Goal: Task Accomplishment & Management: Manage account settings

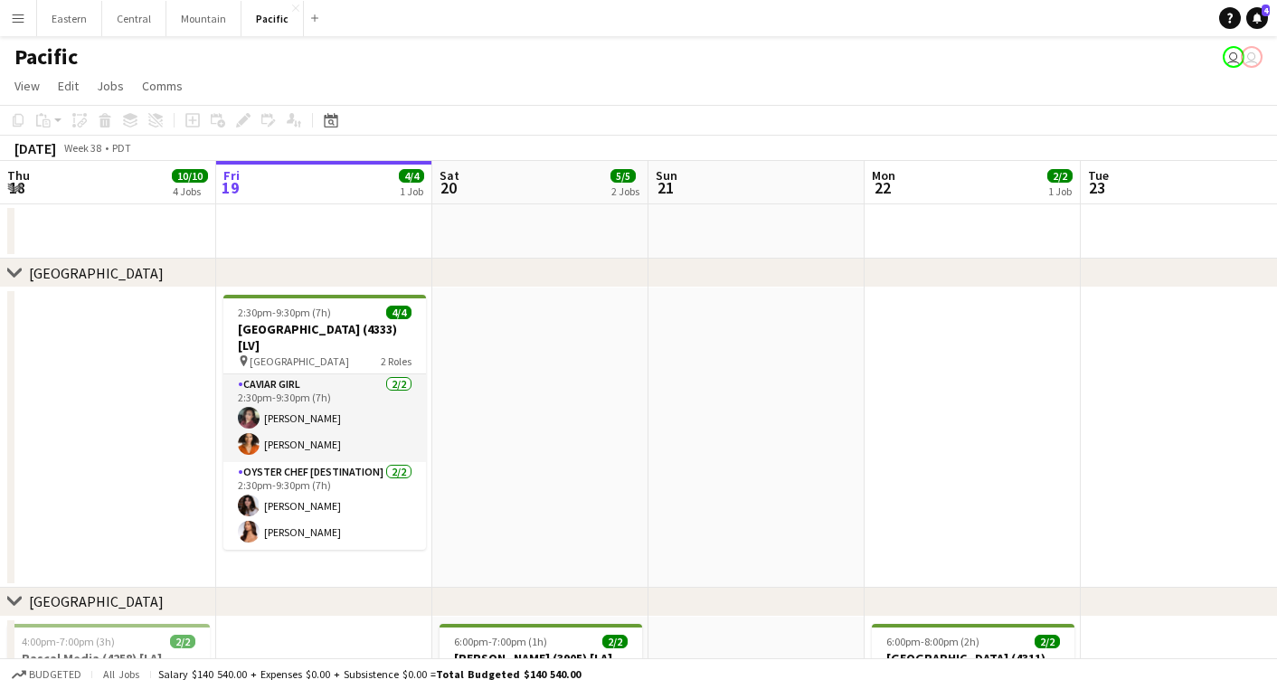
click at [13, 21] on app-icon "Menu" at bounding box center [18, 18] width 14 height 14
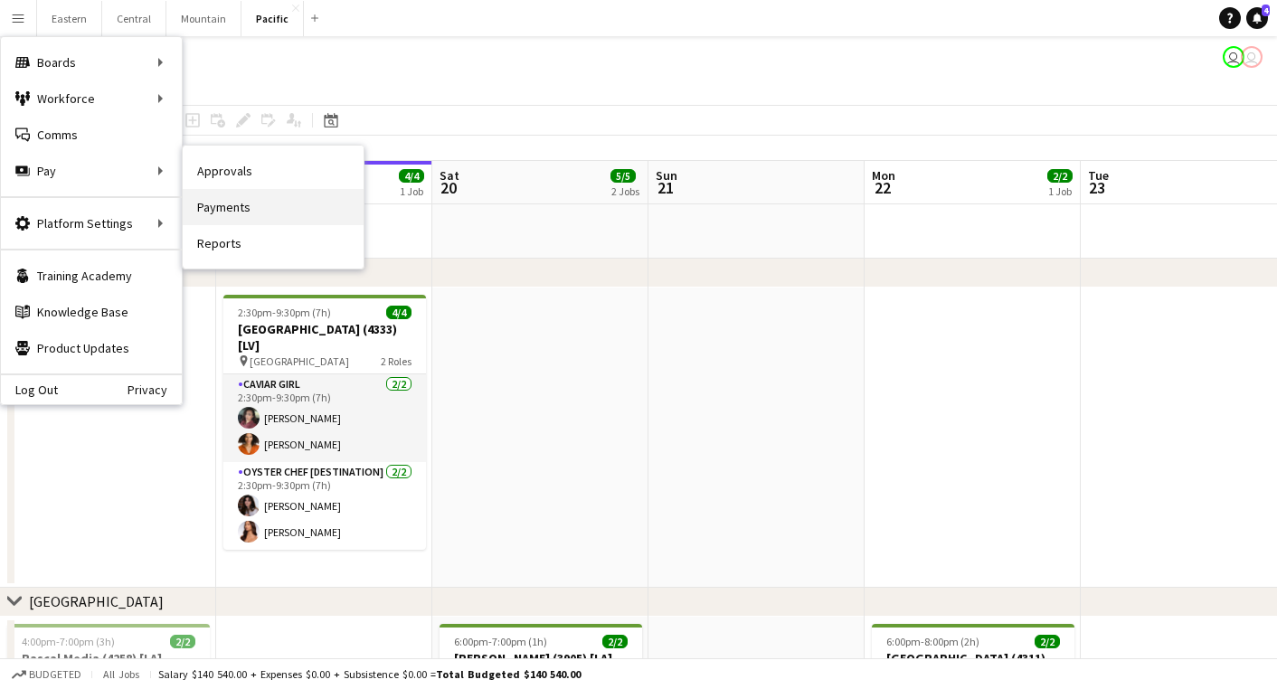
click at [237, 197] on link "Payments" at bounding box center [273, 207] width 181 height 36
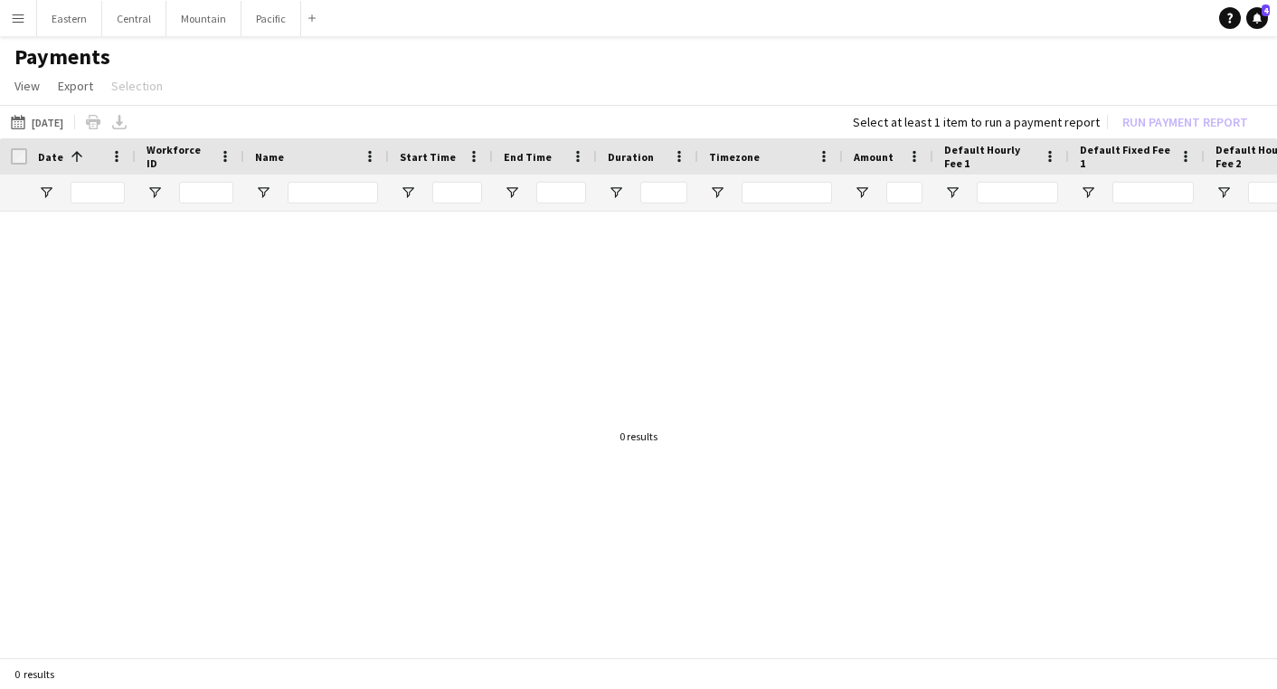
click at [22, 14] on app-icon "Menu" at bounding box center [18, 18] width 14 height 14
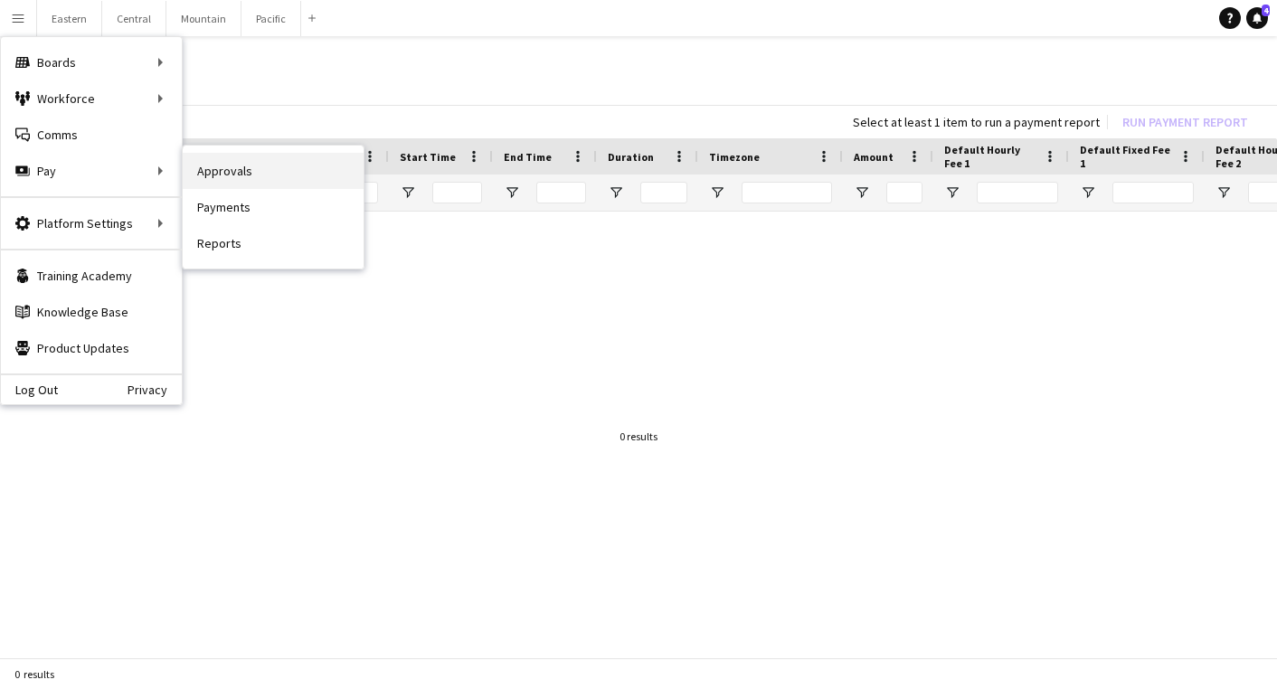
click at [218, 170] on link "Approvals" at bounding box center [273, 171] width 181 height 36
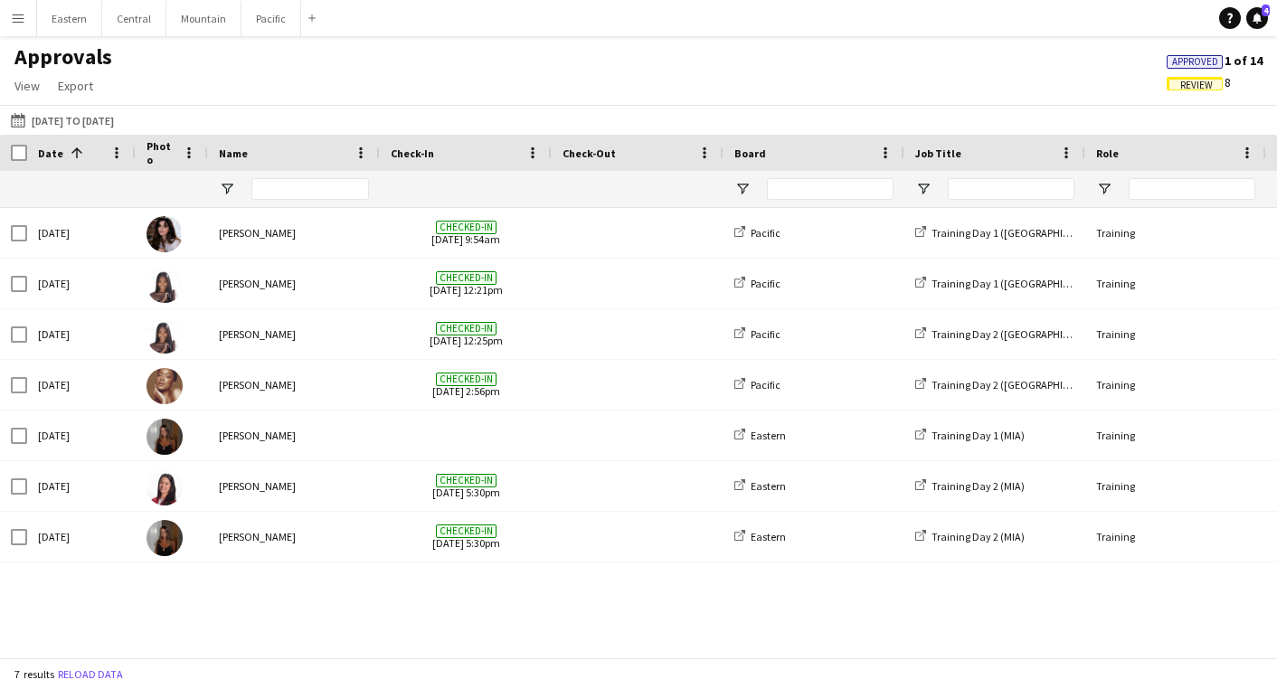
click at [16, 20] on app-icon "Menu" at bounding box center [18, 18] width 14 height 14
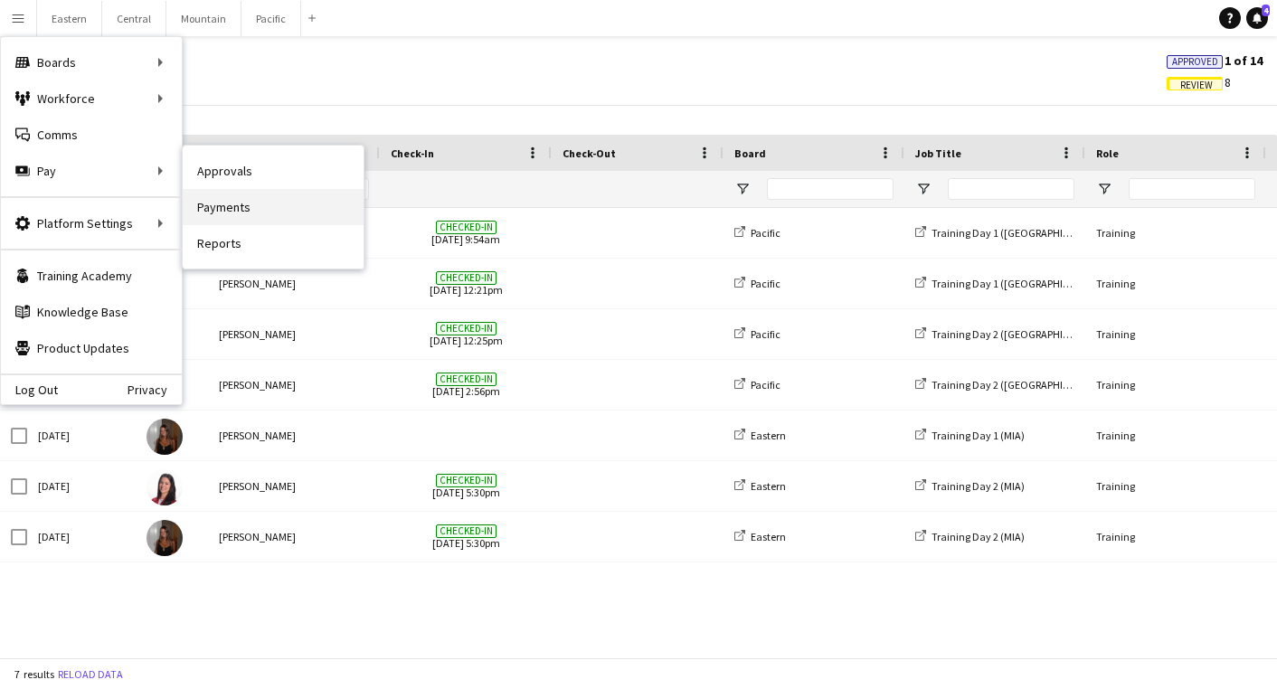
click at [210, 196] on link "Payments" at bounding box center [273, 207] width 181 height 36
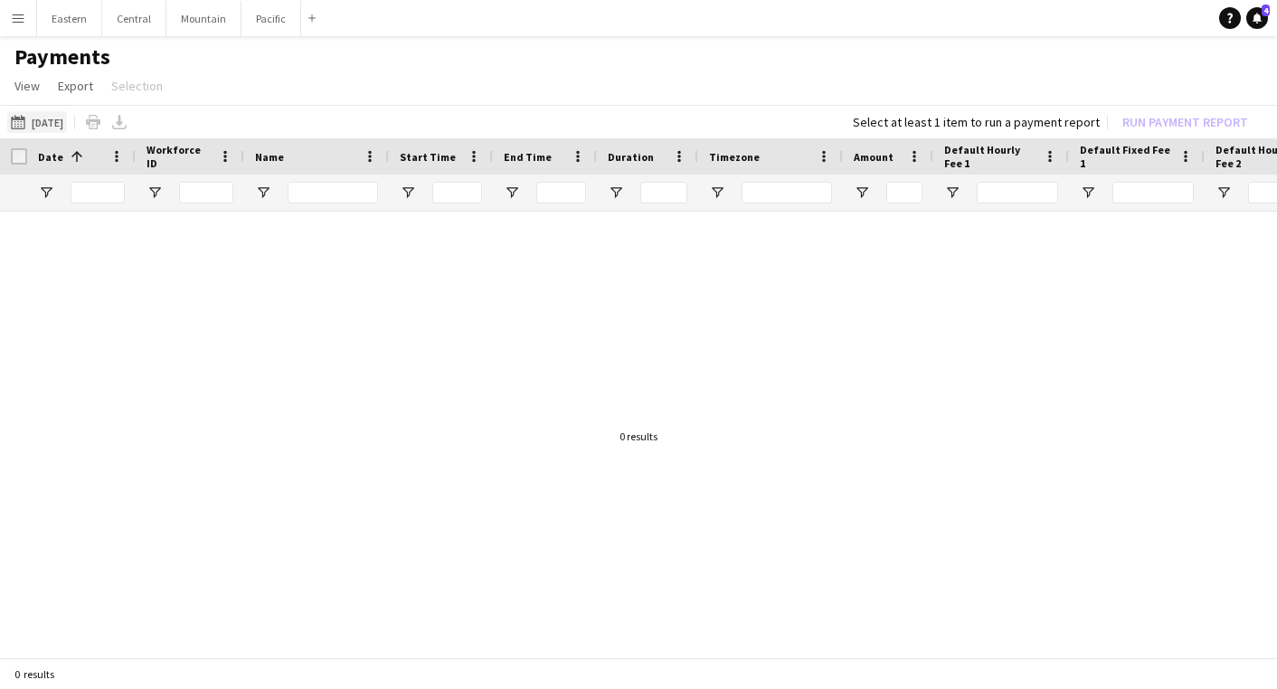
click at [65, 112] on button "[DATE] [DATE]" at bounding box center [37, 122] width 60 height 22
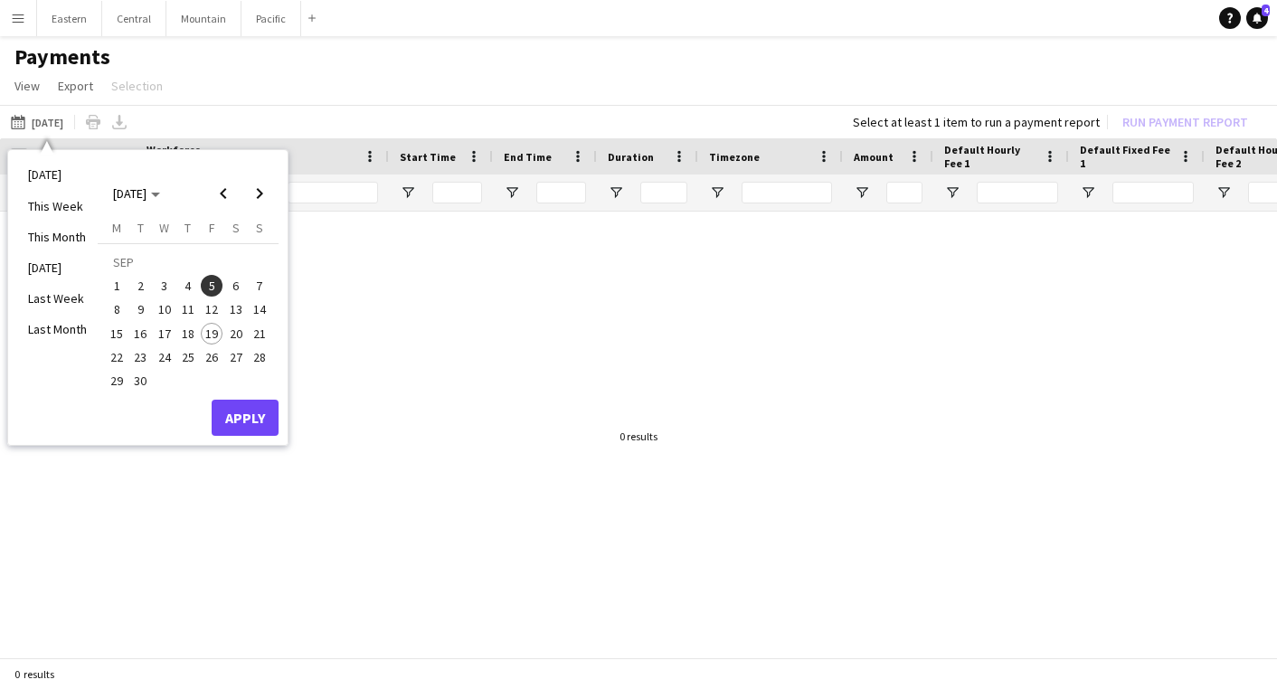
click at [158, 289] on span "3" at bounding box center [165, 286] width 22 height 22
click at [161, 340] on span "17" at bounding box center [165, 334] width 22 height 22
click at [225, 405] on button "Apply" at bounding box center [245, 418] width 67 height 36
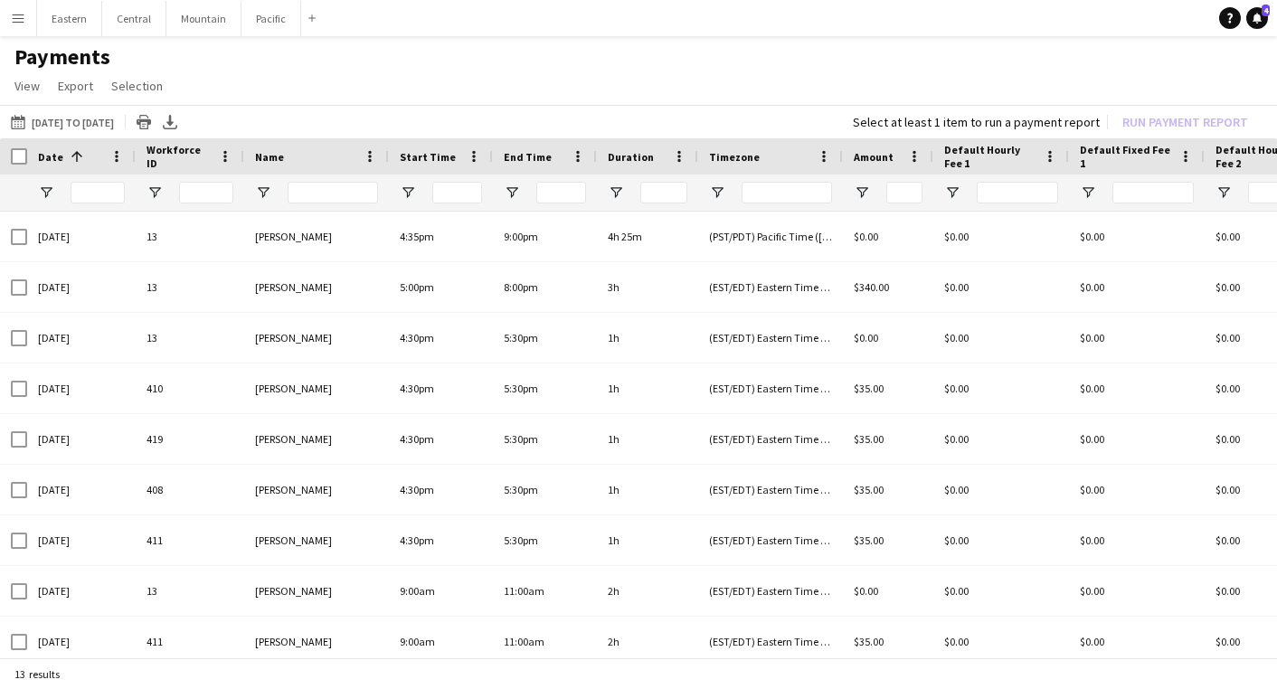
click at [23, 9] on button "Menu" at bounding box center [18, 18] width 36 height 36
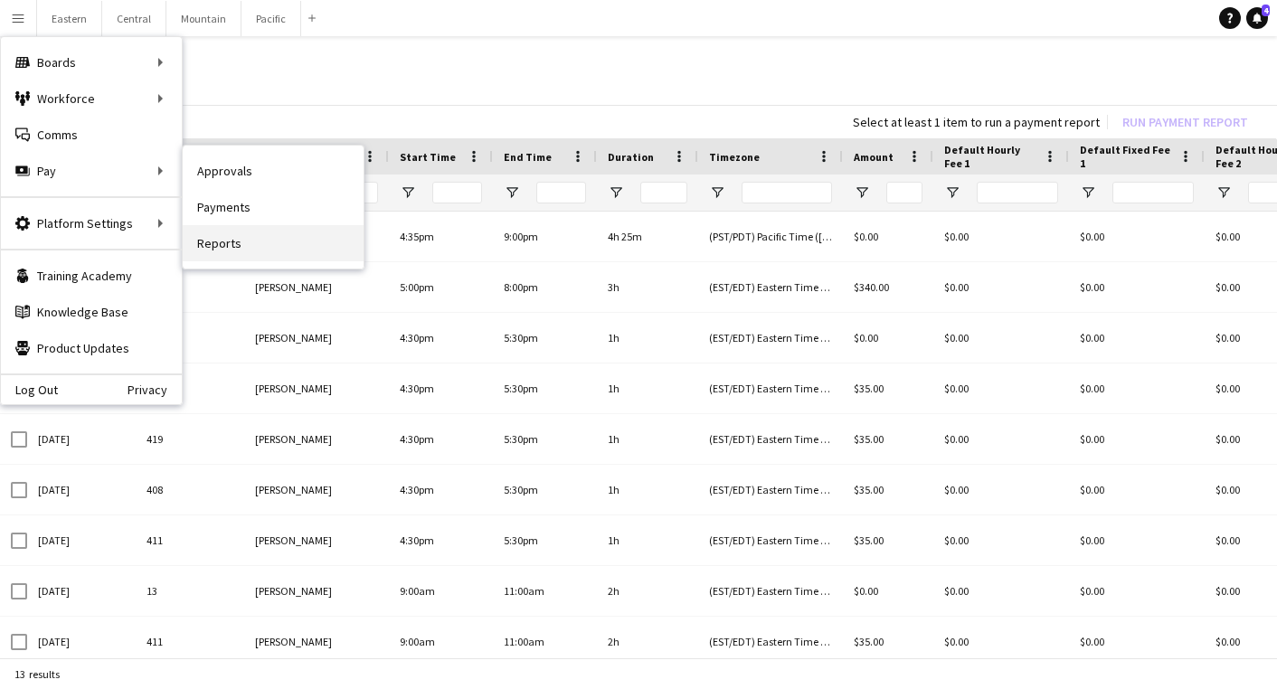
click at [199, 248] on link "Reports" at bounding box center [273, 243] width 181 height 36
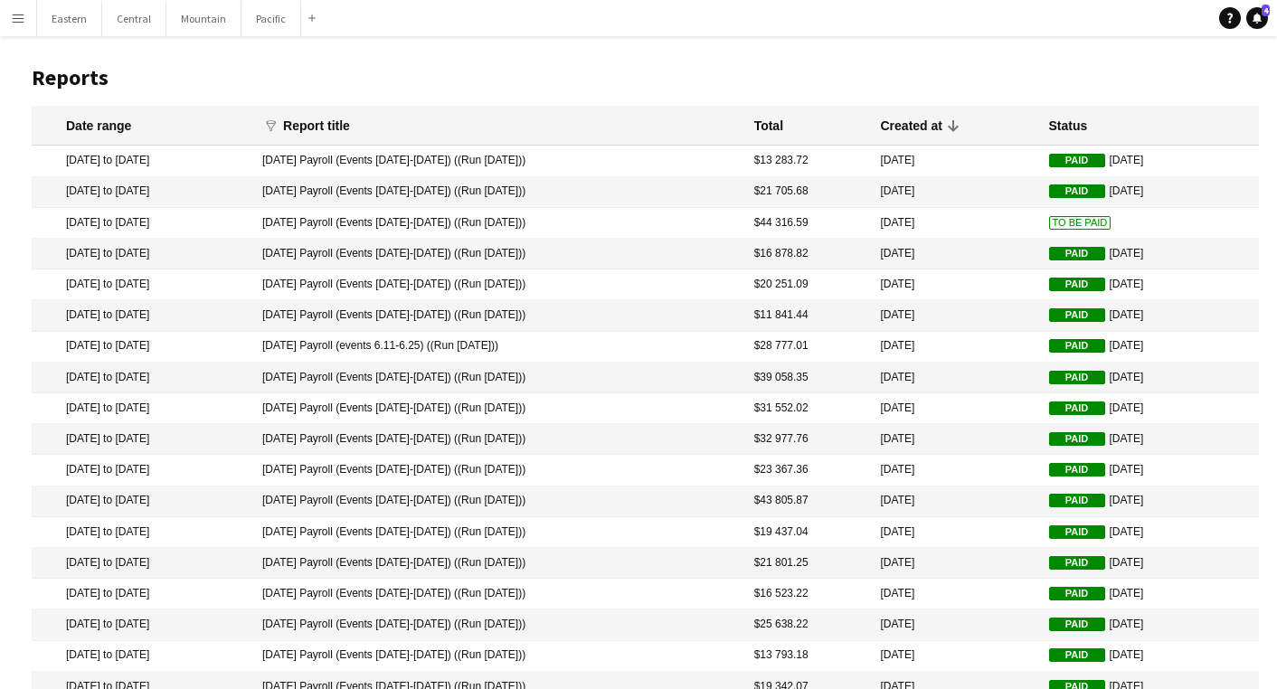
click at [164, 220] on mat-cell "[DATE] to [DATE]" at bounding box center [143, 223] width 222 height 31
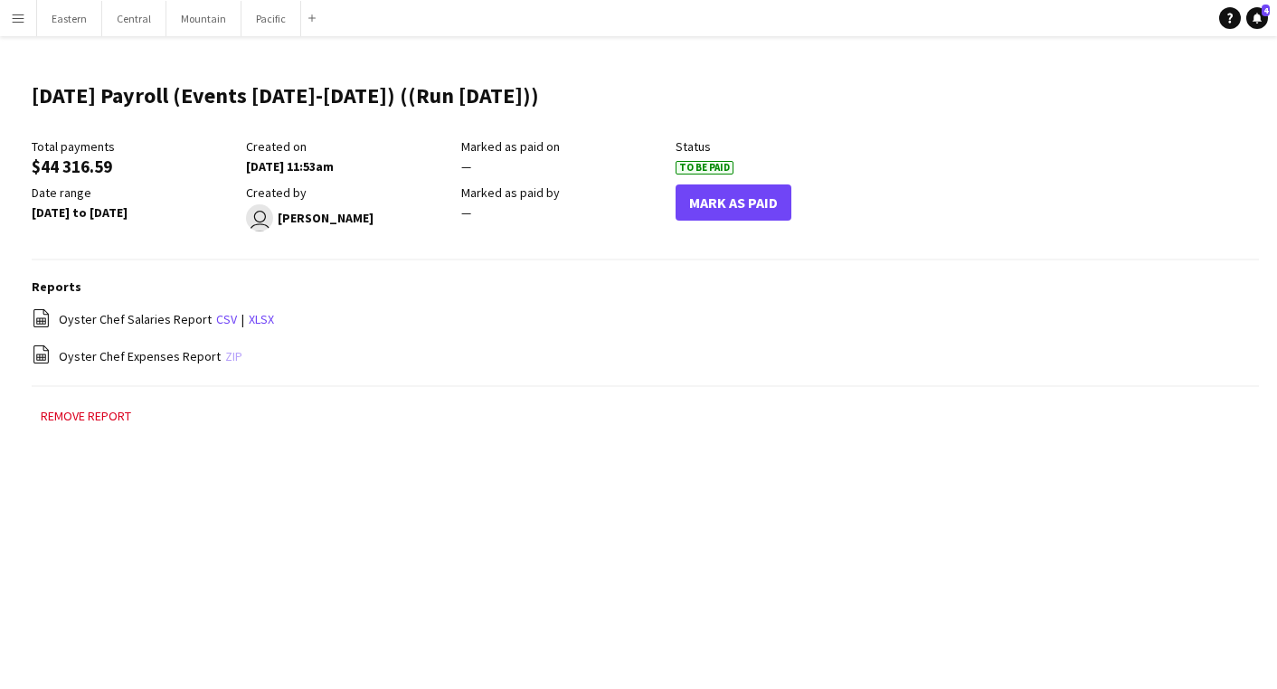
click at [230, 354] on link "zip" at bounding box center [233, 356] width 17 height 16
click at [24, 11] on app-icon "Menu" at bounding box center [18, 18] width 14 height 14
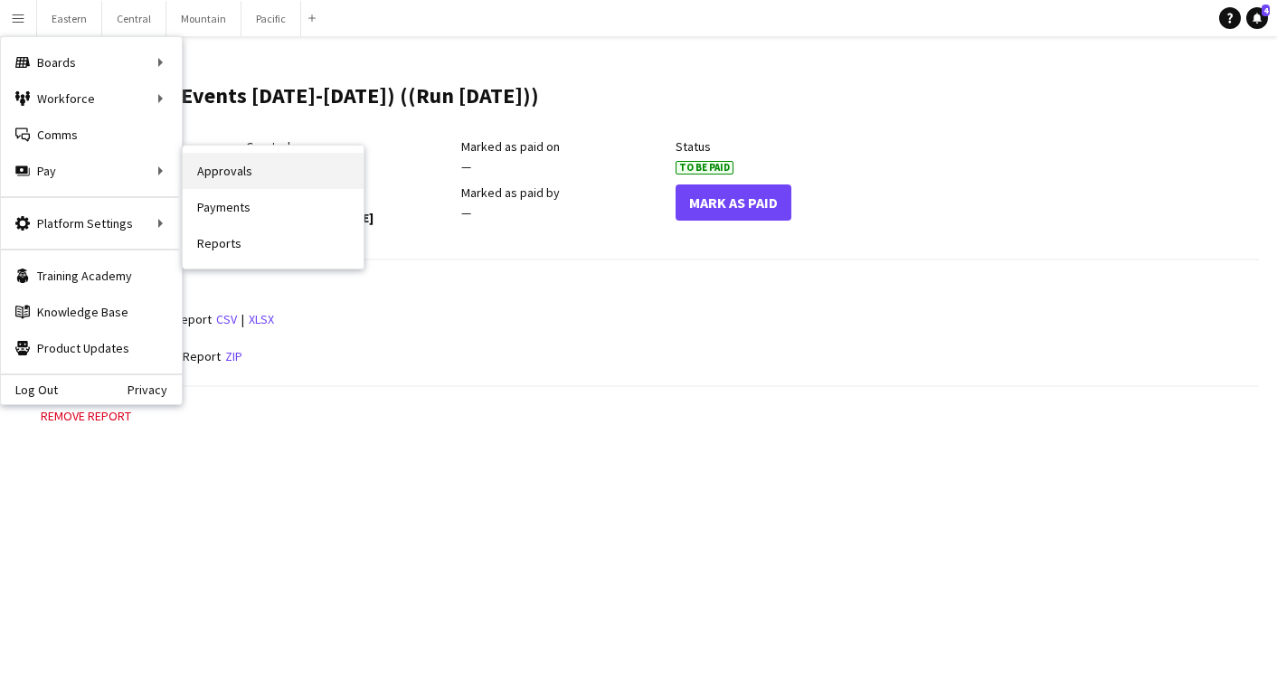
click at [194, 175] on link "Approvals" at bounding box center [273, 171] width 181 height 36
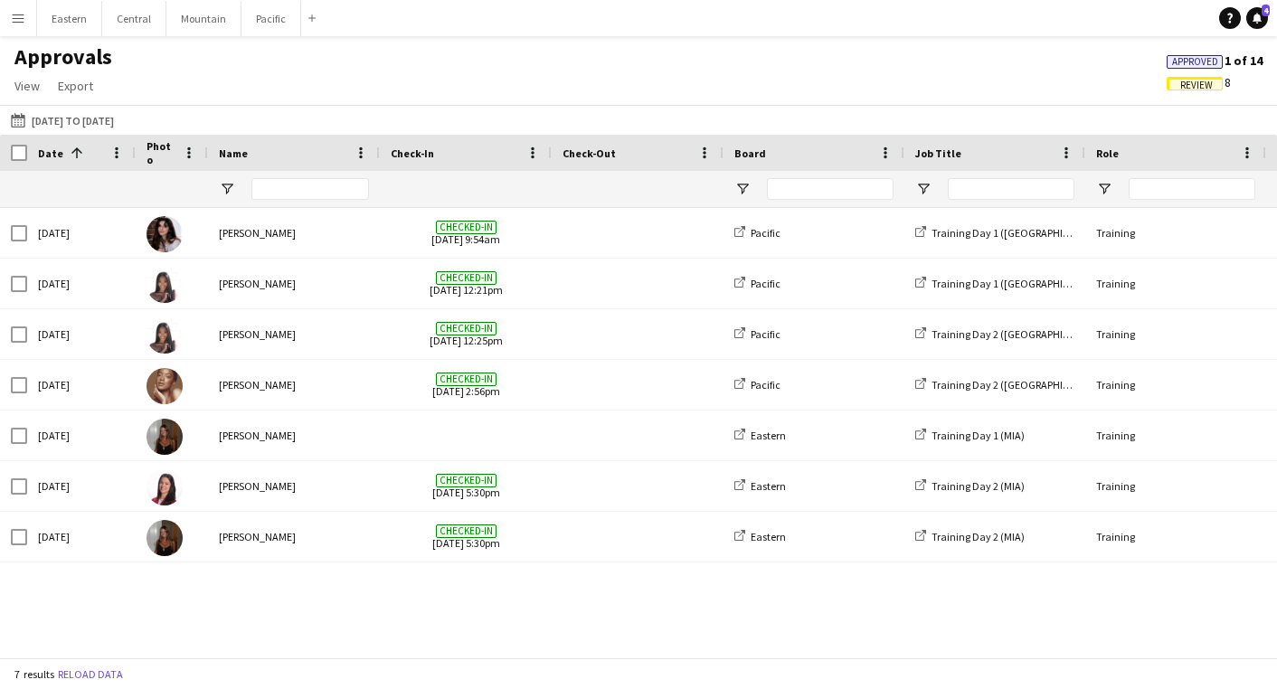
click at [1209, 65] on span "Approved" at bounding box center [1195, 62] width 46 height 12
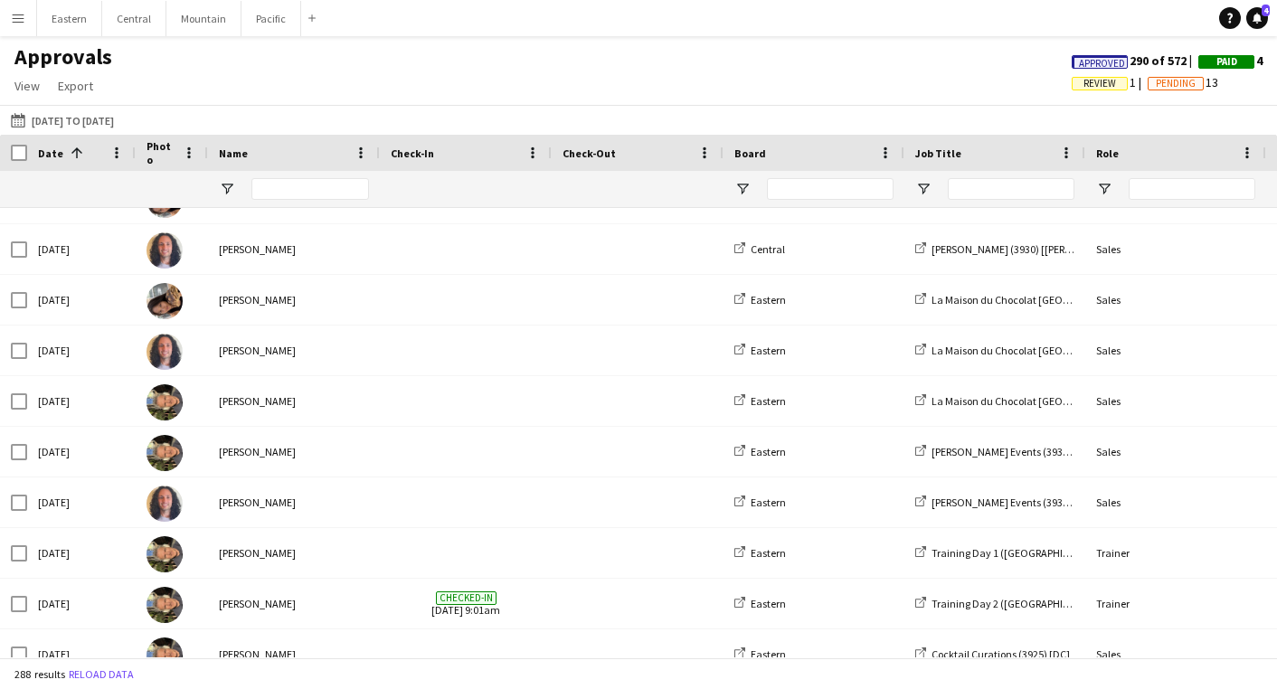
scroll to position [2976, 0]
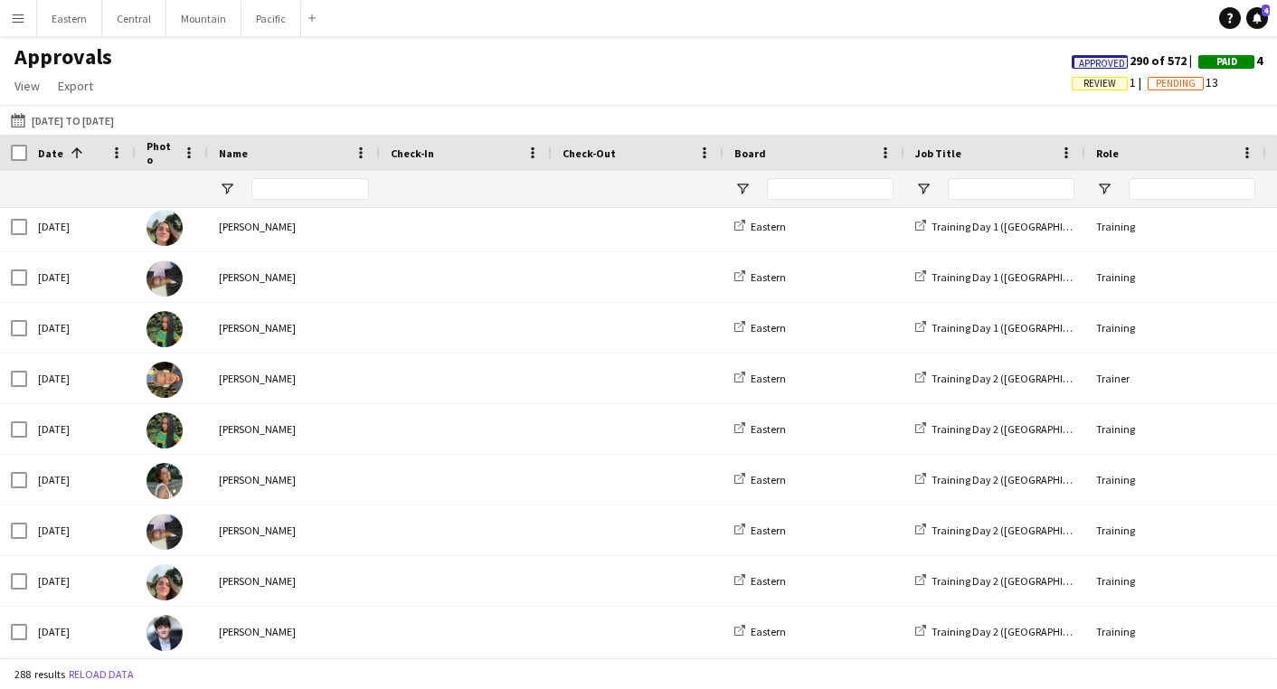
click at [1220, 61] on span "Paid" at bounding box center [1226, 62] width 21 height 12
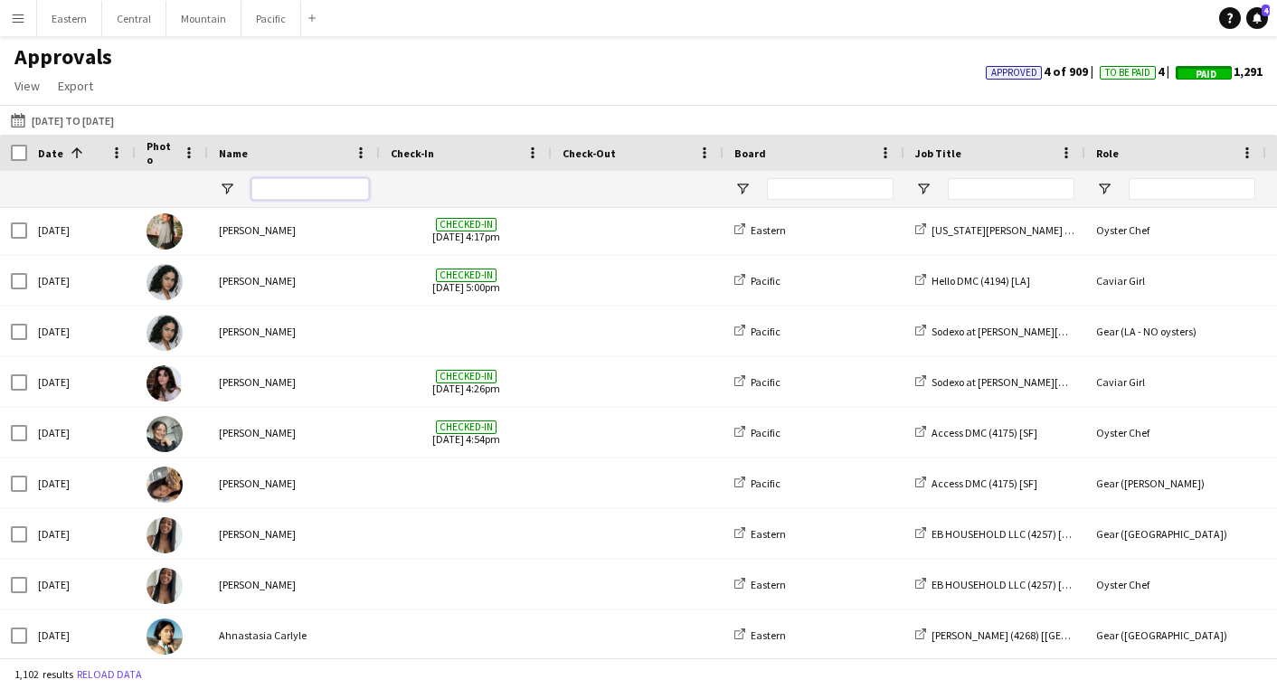
click at [321, 192] on input "Name Filter Input" at bounding box center [310, 189] width 118 height 22
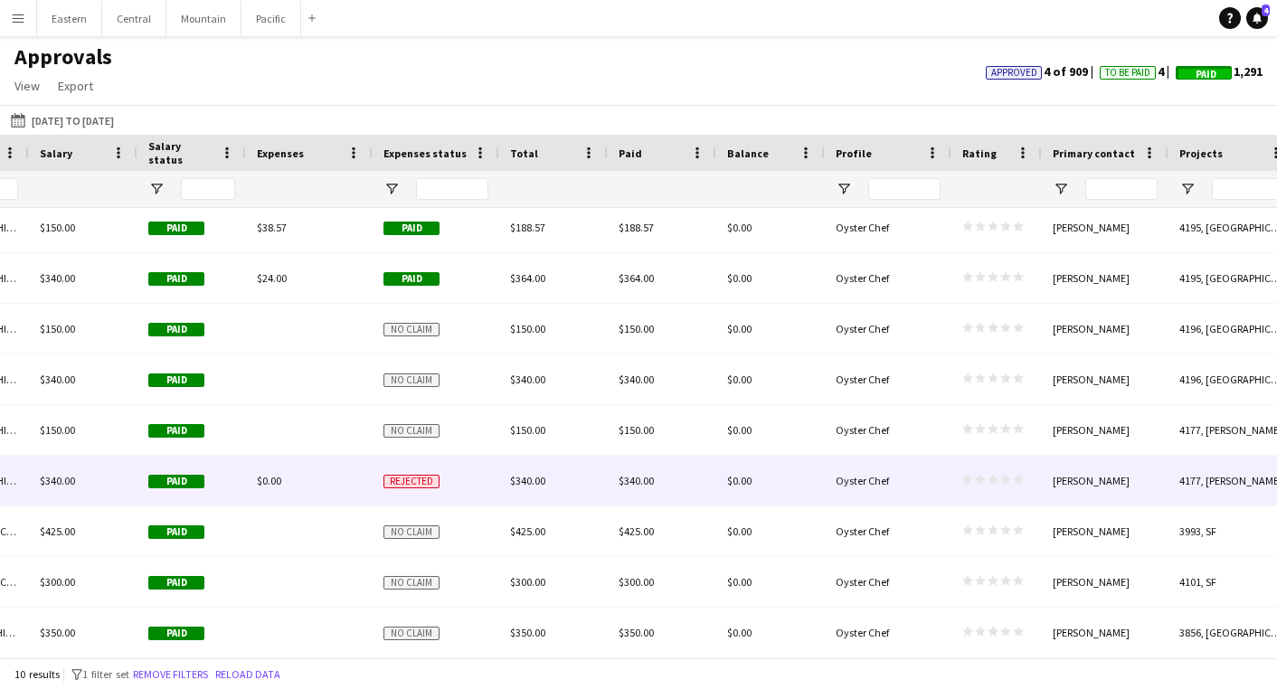
type input "*****"
click at [334, 489] on div "$0.00" at bounding box center [309, 481] width 127 height 50
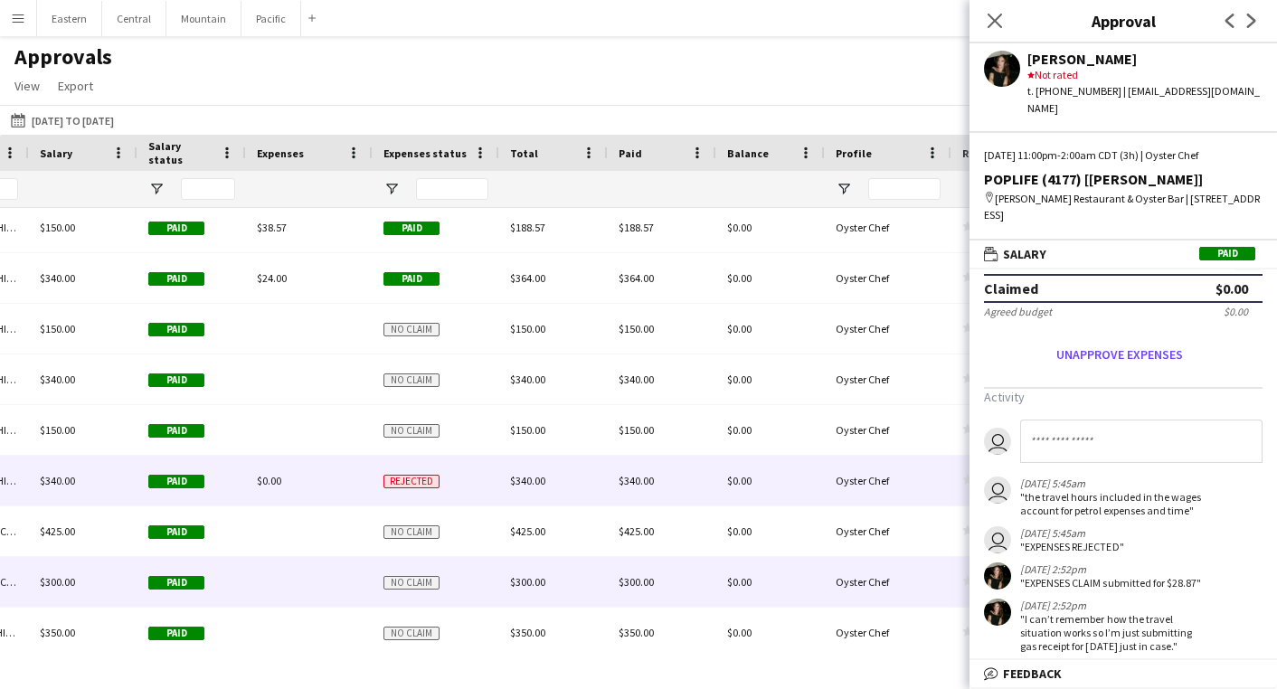
click at [347, 587] on div at bounding box center [309, 582] width 127 height 50
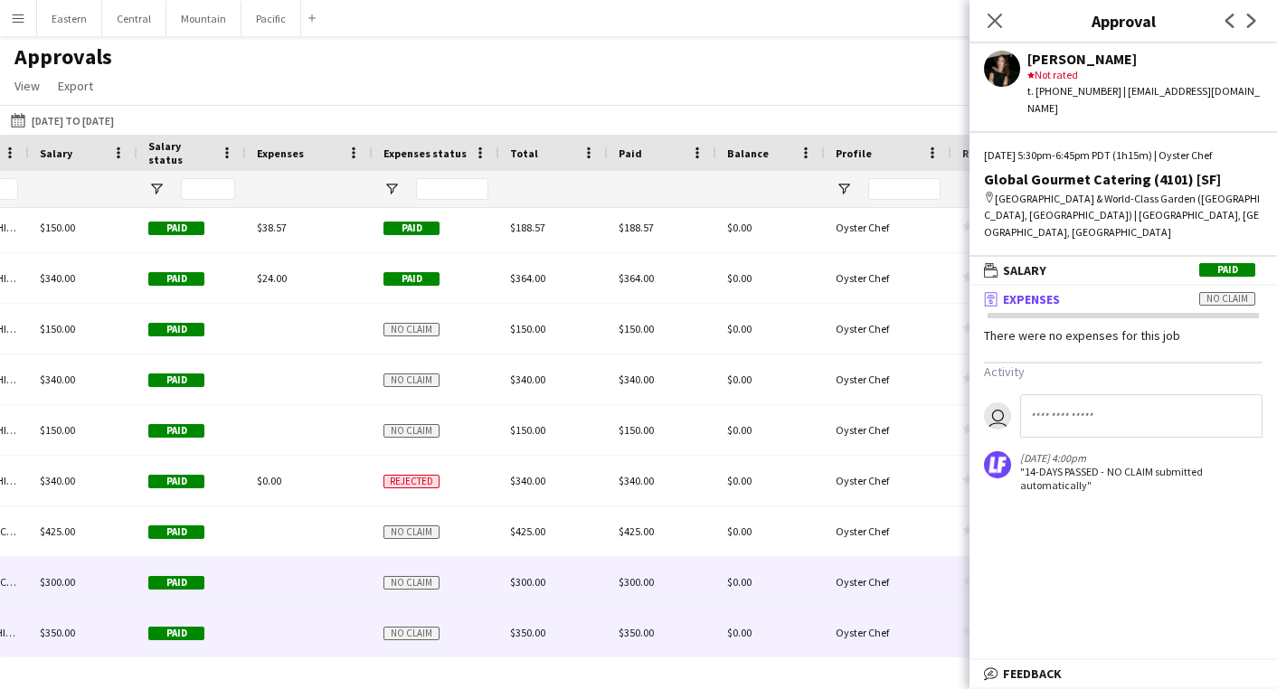
click at [340, 615] on div at bounding box center [309, 633] width 127 height 50
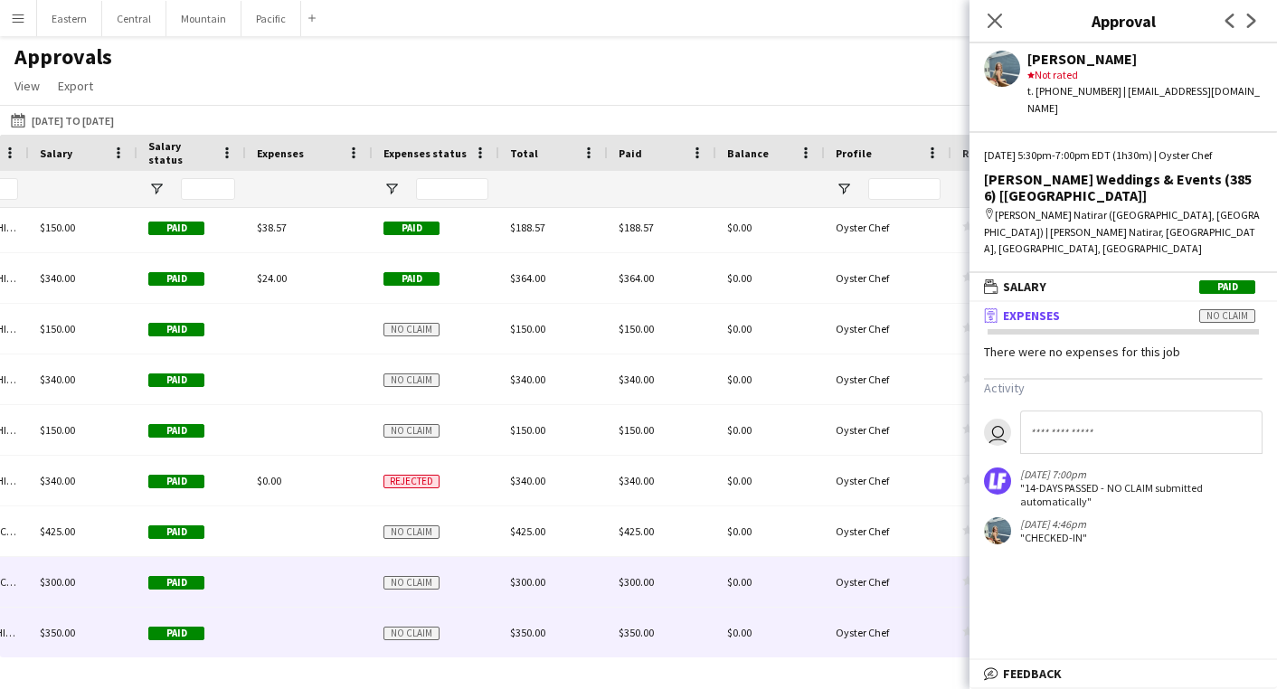
click at [329, 564] on div at bounding box center [309, 582] width 127 height 50
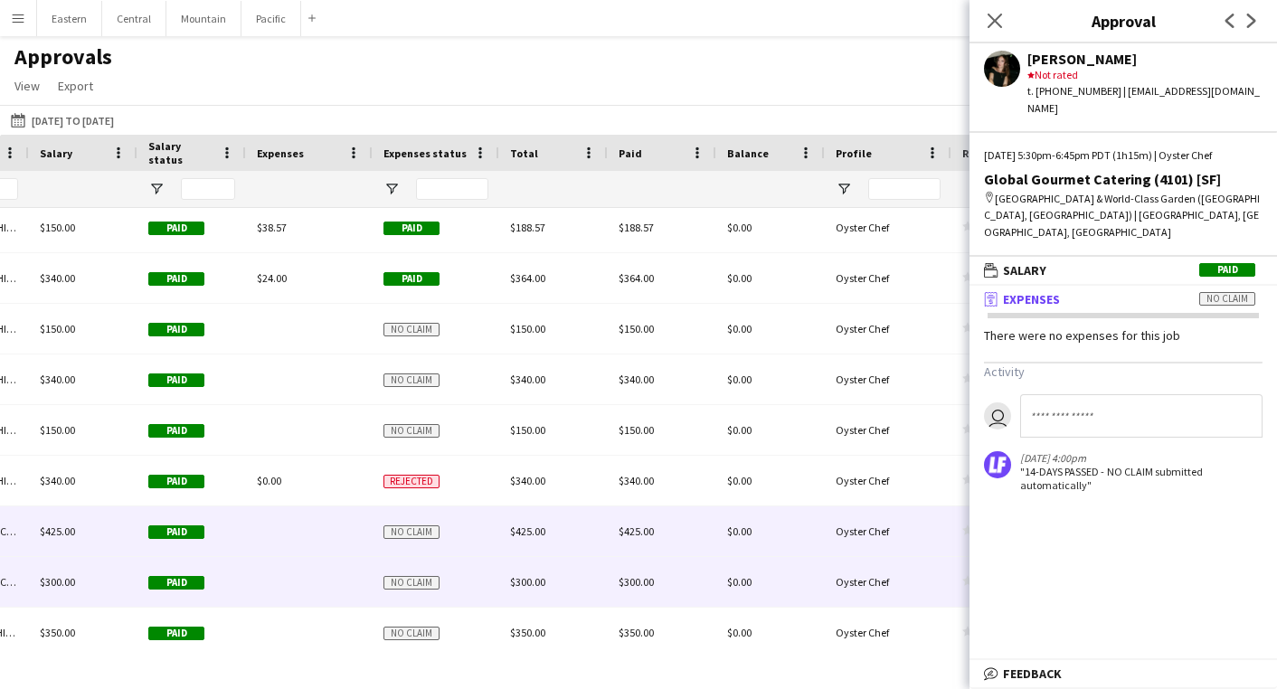
click at [321, 534] on div at bounding box center [309, 531] width 127 height 50
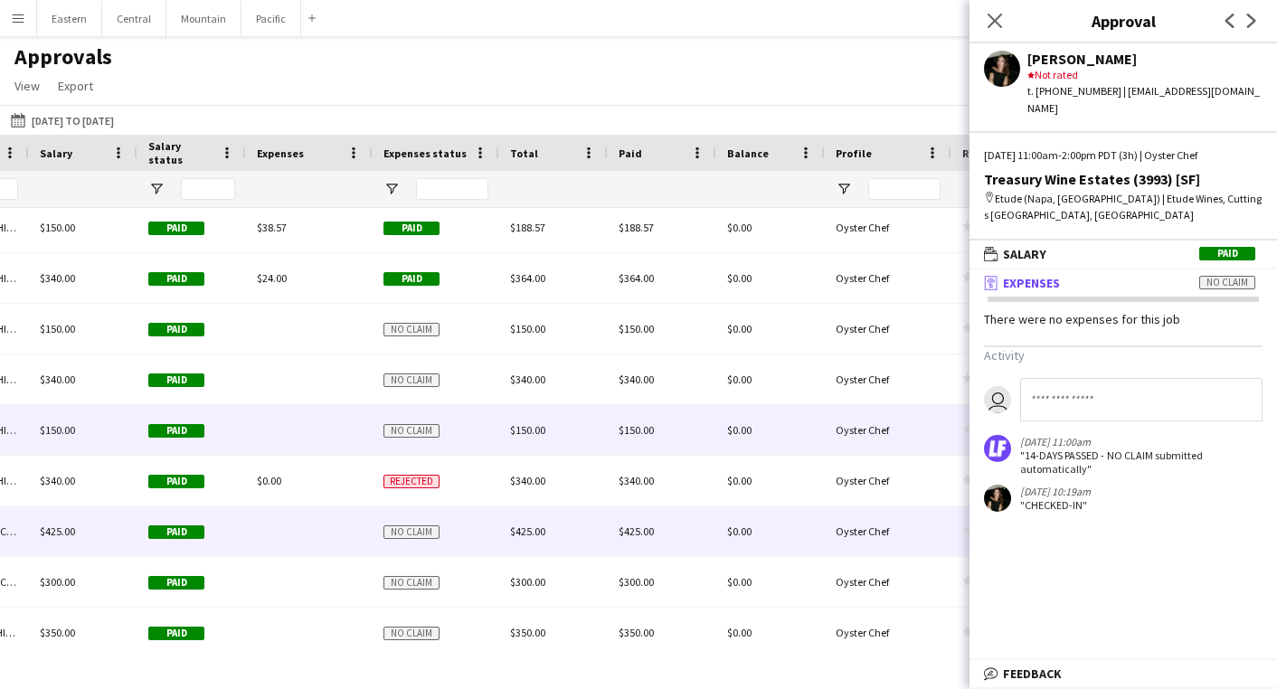
click at [298, 442] on div at bounding box center [309, 430] width 127 height 50
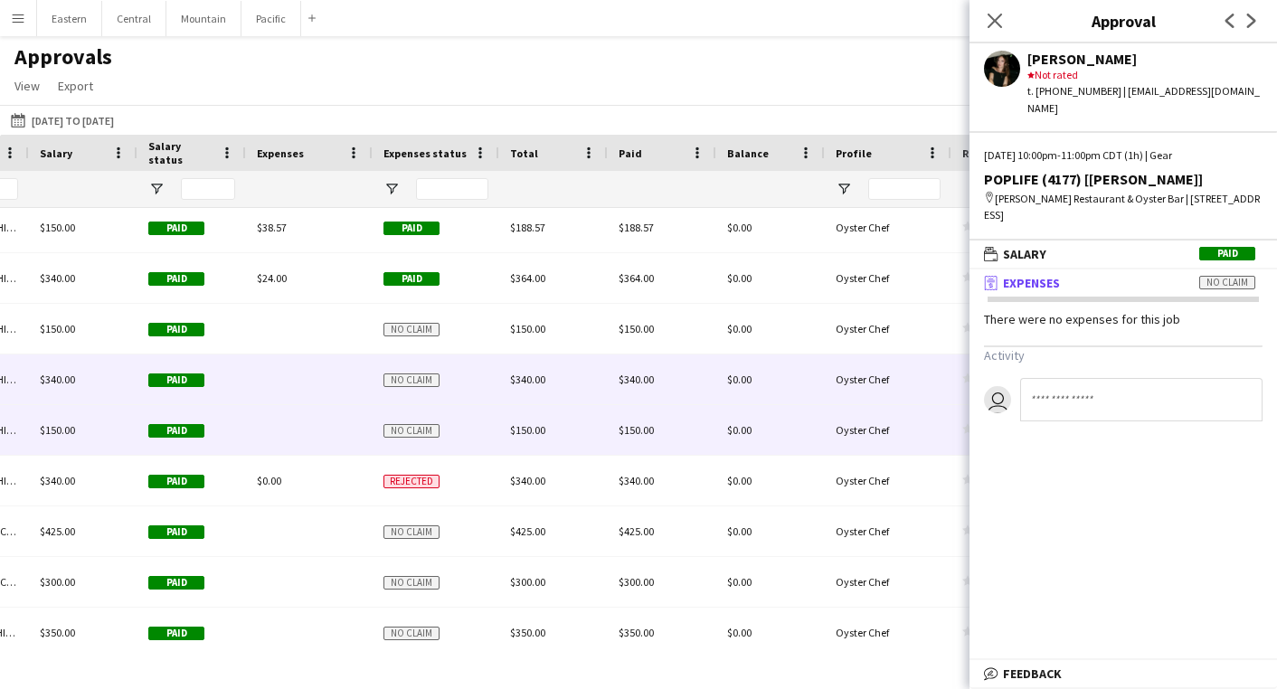
click at [281, 399] on div at bounding box center [309, 380] width 127 height 50
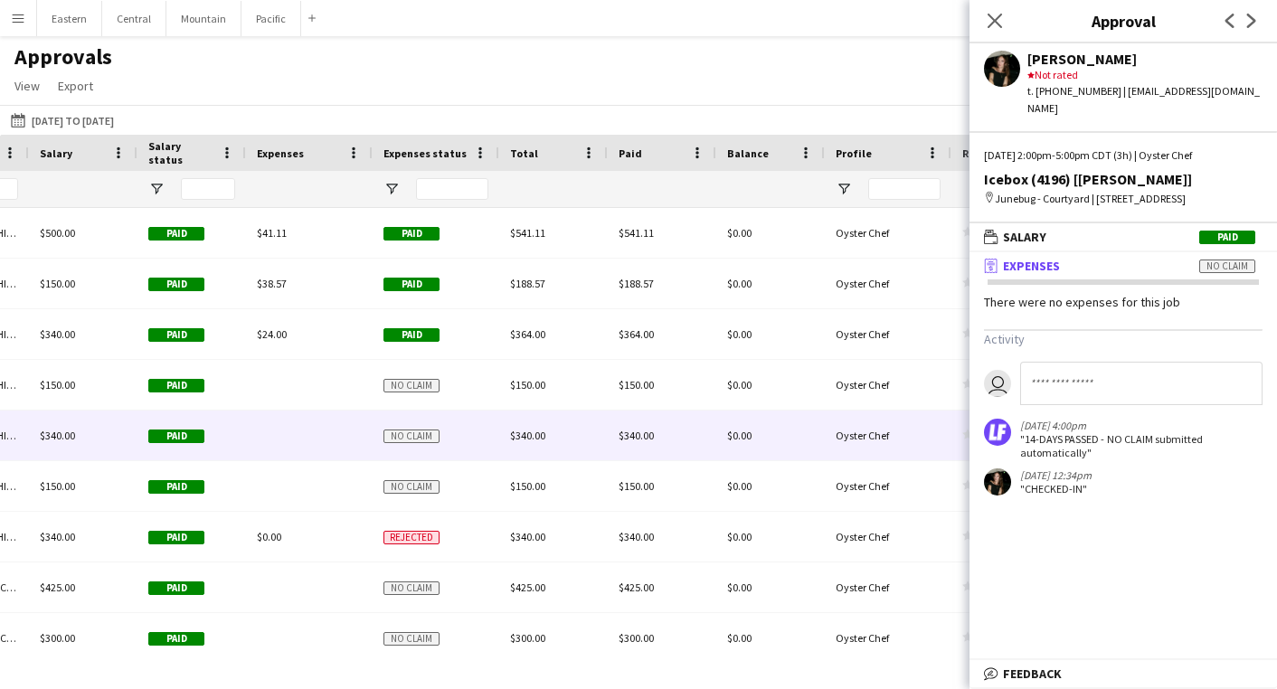
click at [716, 38] on main "Approvals View Customise view Customise filters Reset Filters Reset View Reset …" at bounding box center [638, 350] width 1277 height 629
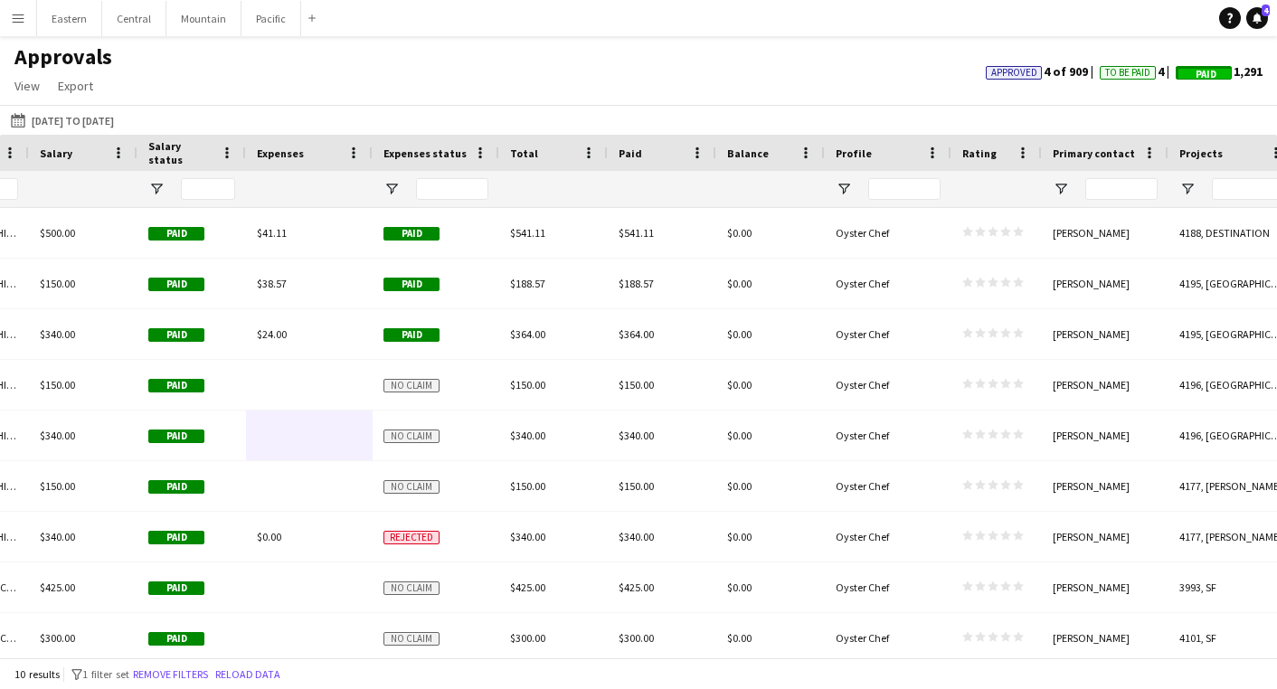
click at [1119, 75] on span "To Be Paid" at bounding box center [1127, 73] width 45 height 12
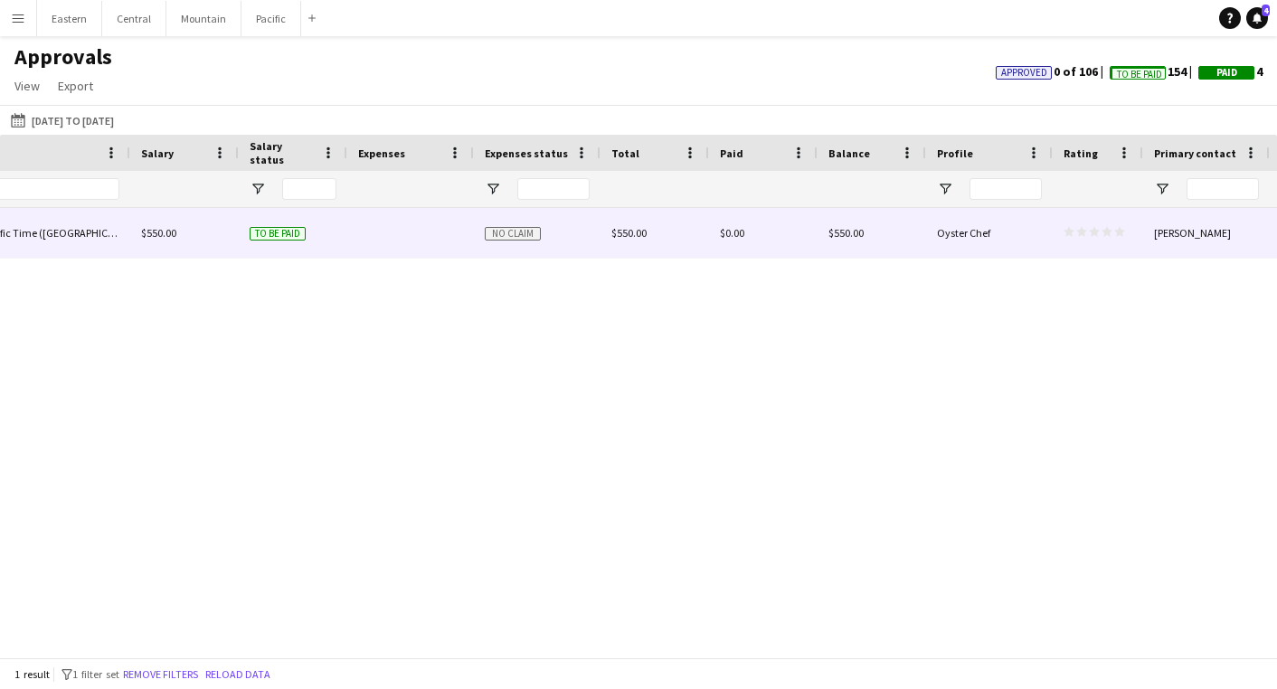
click at [429, 233] on div at bounding box center [410, 233] width 127 height 50
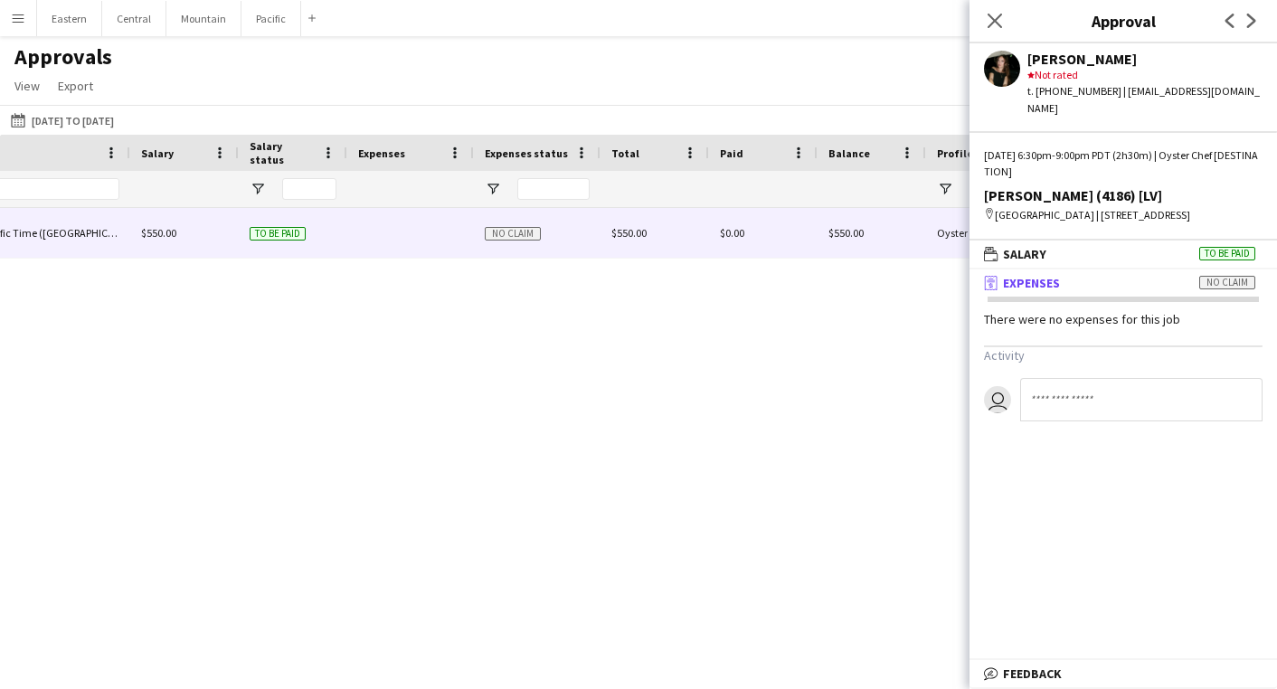
click at [1051, 279] on span "Expenses" at bounding box center [1031, 283] width 57 height 16
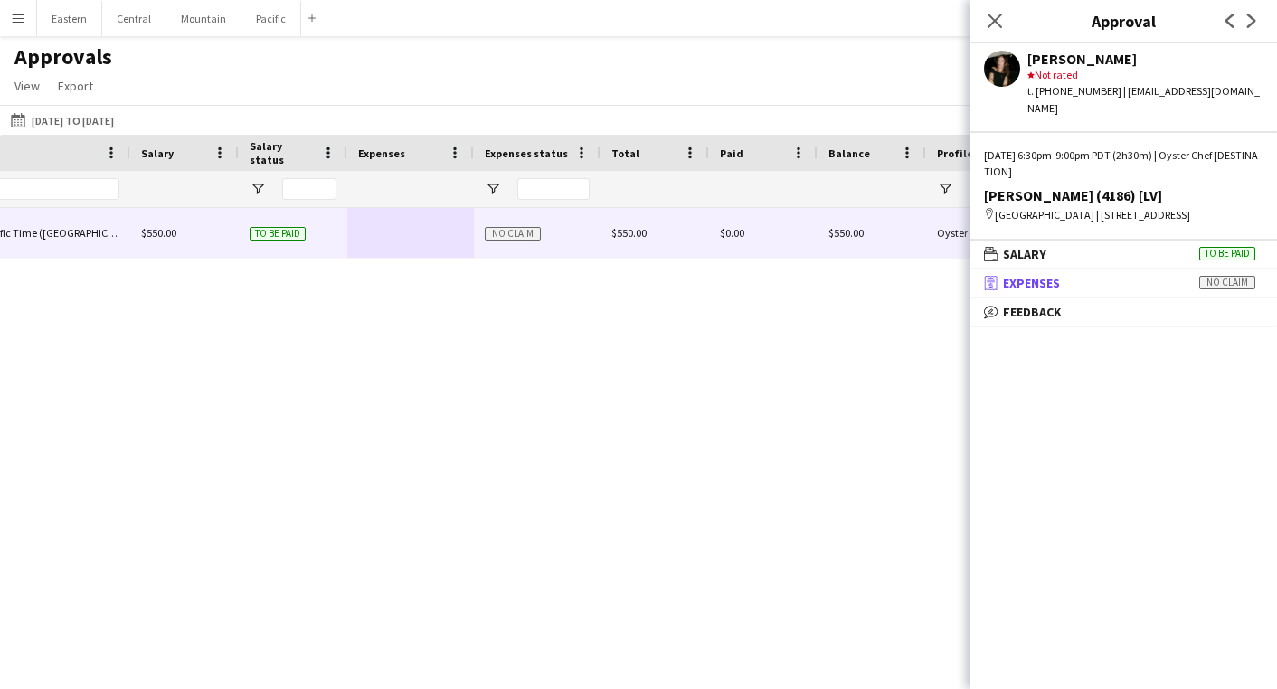
click at [1051, 279] on span "Expenses" at bounding box center [1031, 283] width 57 height 16
click at [1150, 289] on mat-expansion-panel-header "receipt Expenses No claim" at bounding box center [1124, 283] width 308 height 27
click at [1097, 278] on mat-panel-title "receipt Expenses No claim" at bounding box center [1120, 283] width 300 height 16
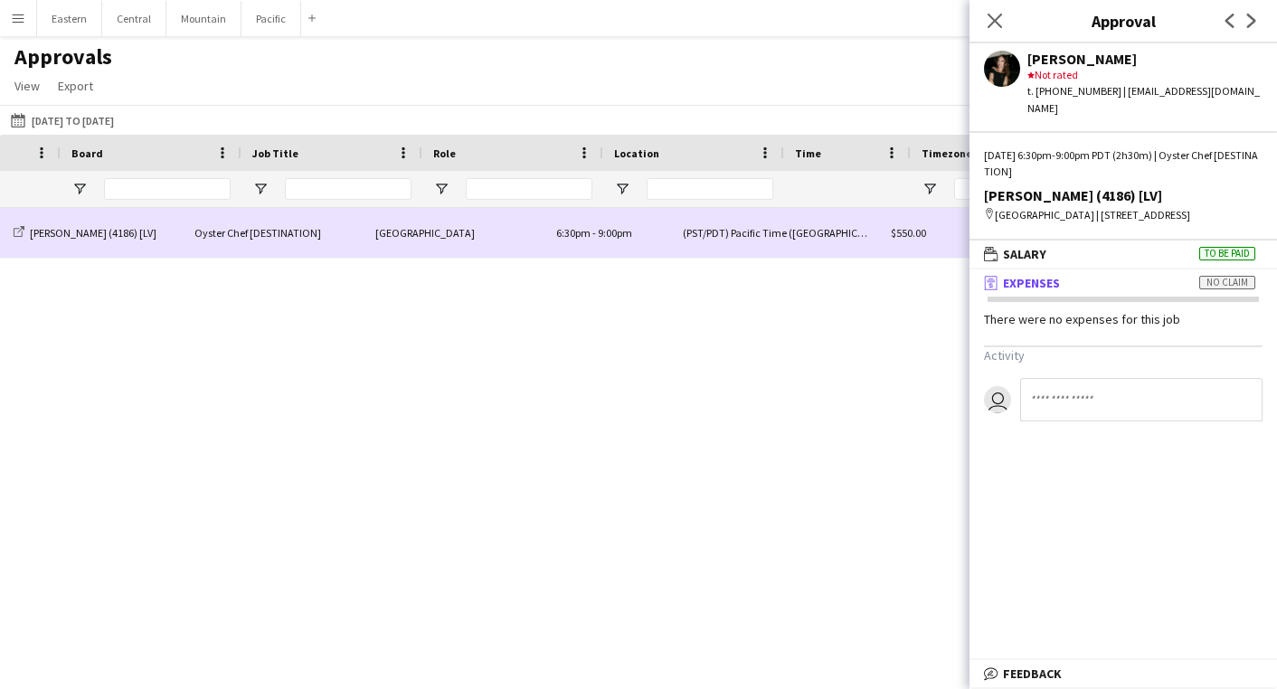
scroll to position [0, 643]
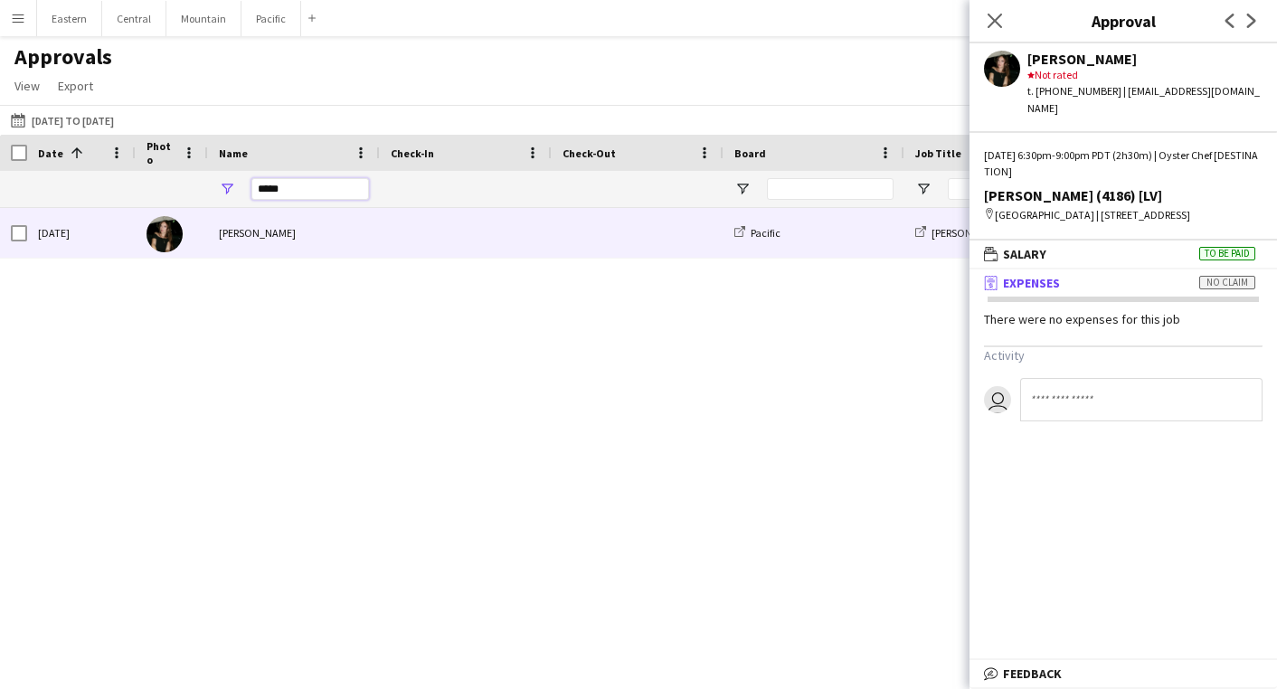
drag, startPoint x: 283, startPoint y: 191, endPoint x: 232, endPoint y: 188, distance: 50.7
click at [232, 188] on div "*****" at bounding box center [294, 189] width 172 height 36
type input "*********"
drag, startPoint x: 254, startPoint y: 207, endPoint x: 320, endPoint y: 249, distance: 78.0
click at [320, 249] on div "[PERSON_NAME]" at bounding box center [294, 233] width 172 height 50
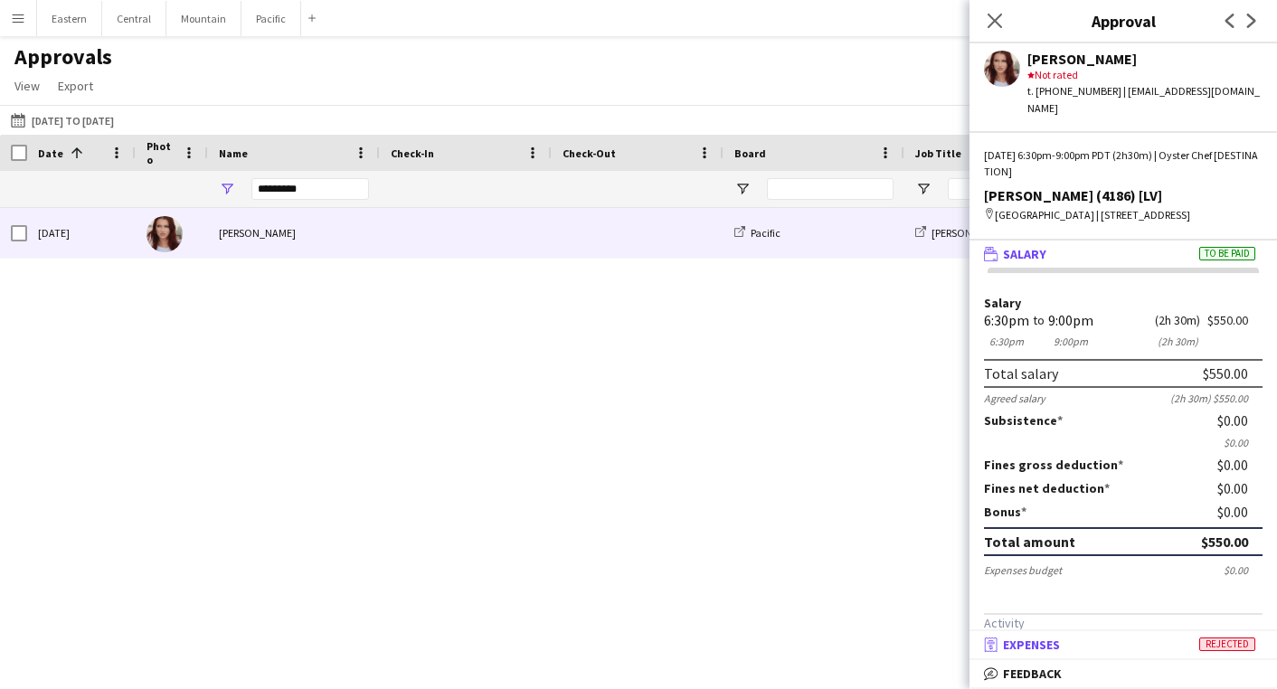
click at [1176, 646] on mat-panel-title "receipt Expenses Rejected" at bounding box center [1120, 645] width 300 height 16
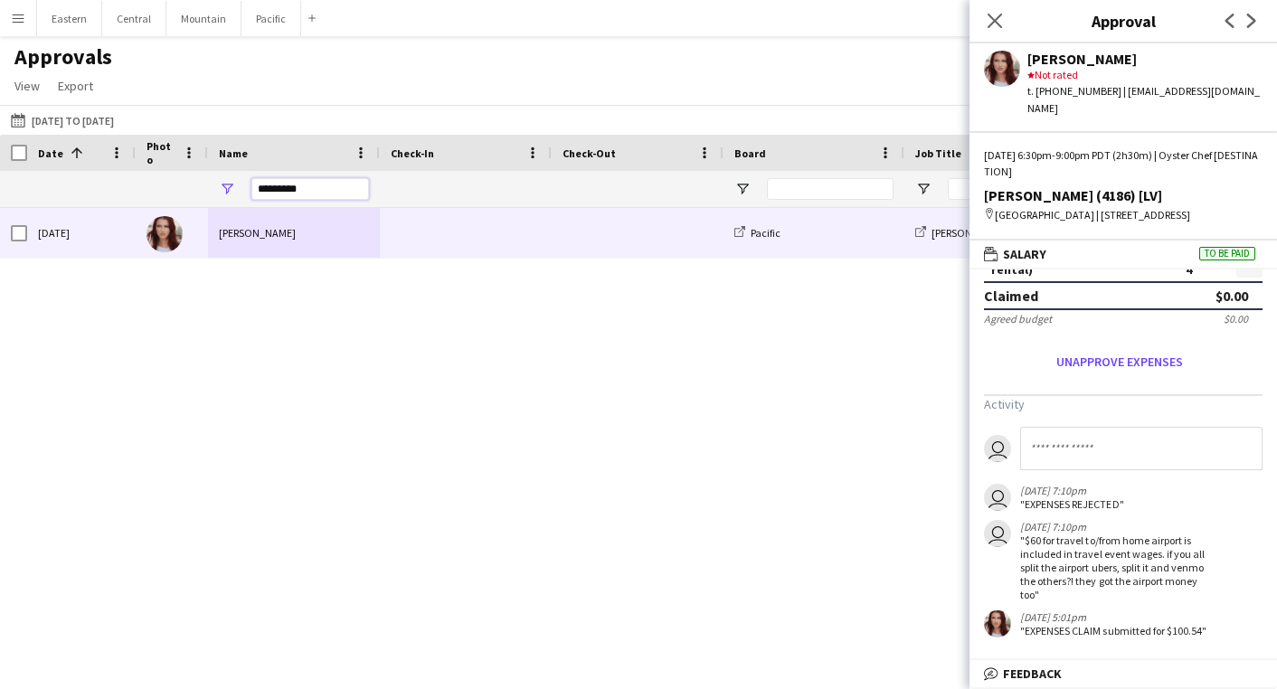
drag, startPoint x: 298, startPoint y: 194, endPoint x: 237, endPoint y: 185, distance: 62.3
click at [237, 185] on div "*********" at bounding box center [294, 189] width 172 height 36
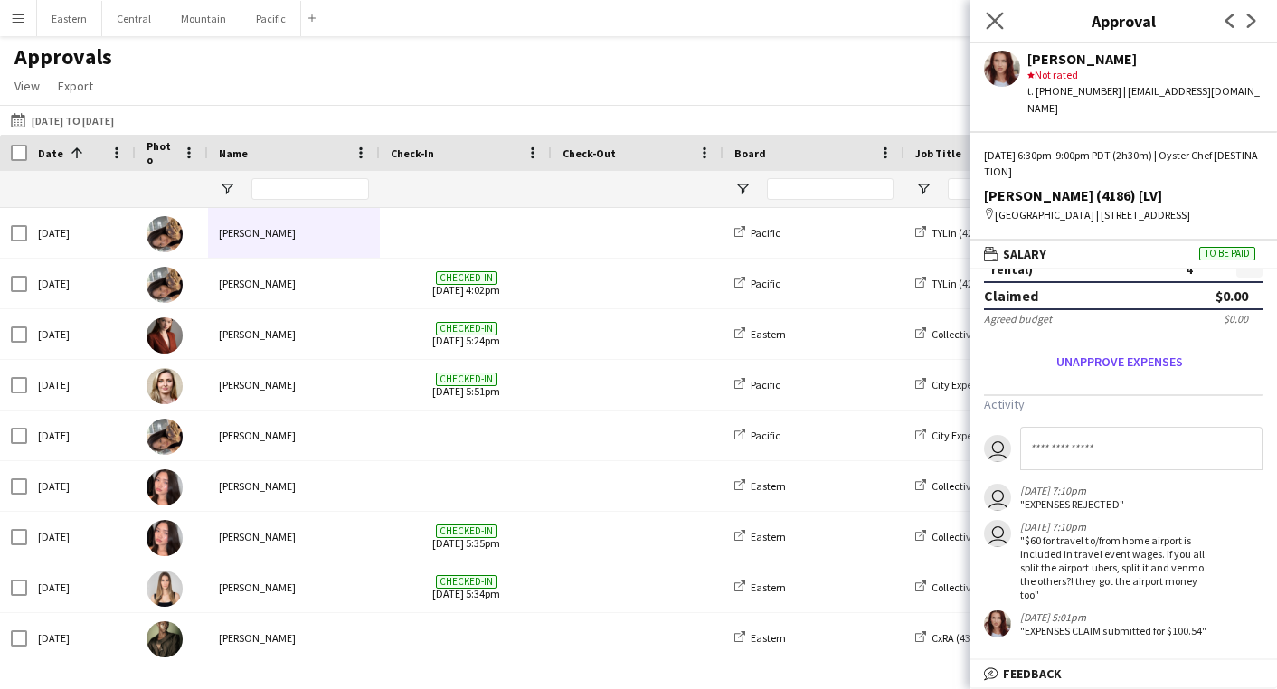
click at [983, 26] on app-icon "Close pop-in" at bounding box center [995, 21] width 26 height 26
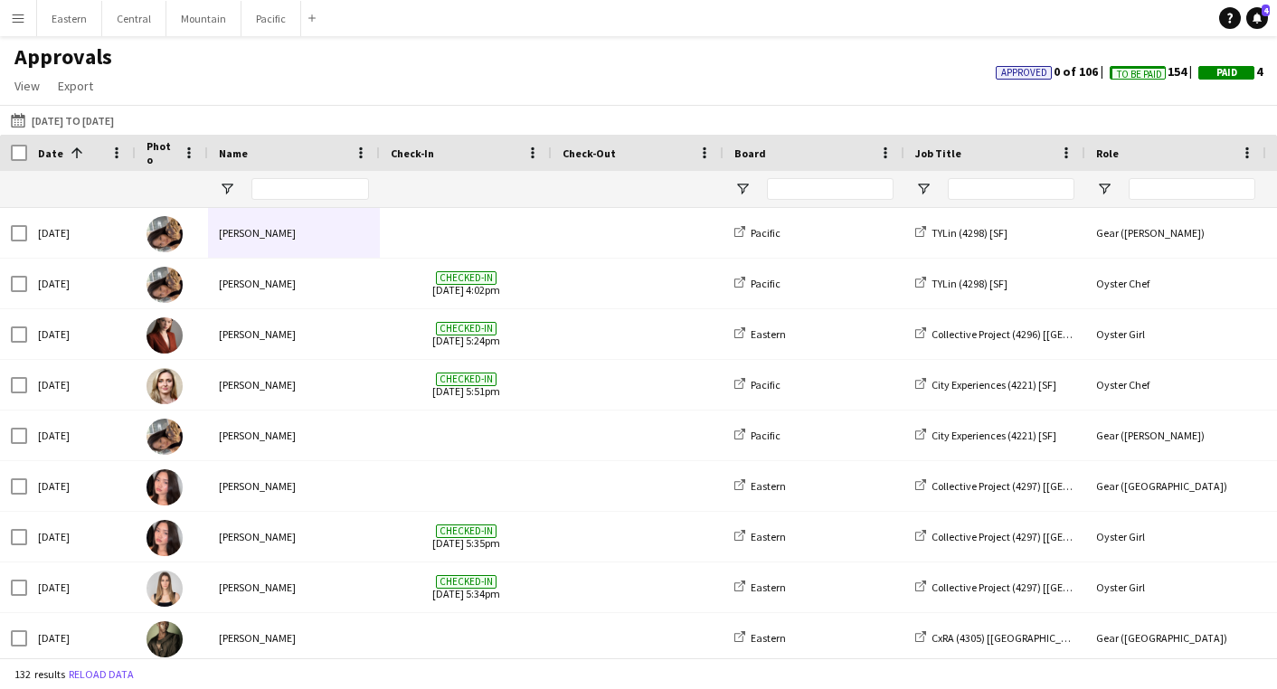
click at [1010, 80] on div "Approved 0 of 106 To Be Paid 154 Paid 4" at bounding box center [1129, 74] width 296 height 22
click at [1010, 70] on span "Approved" at bounding box center [1024, 73] width 46 height 12
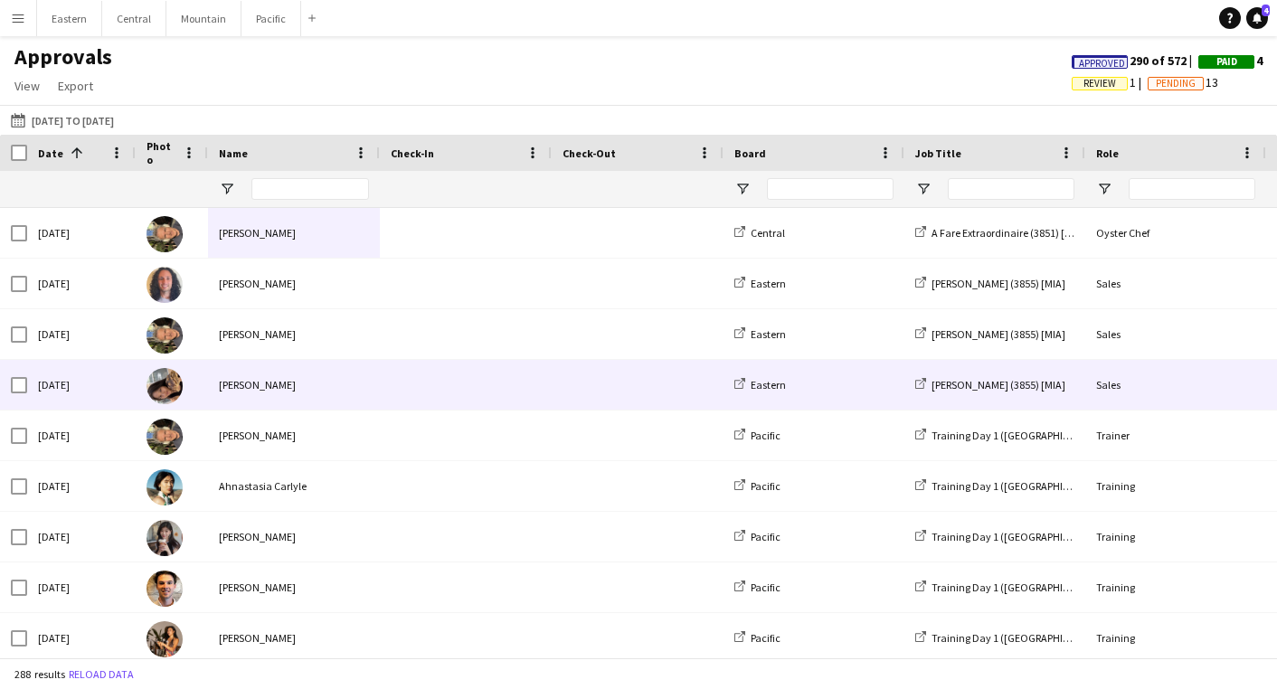
scroll to position [0, 2]
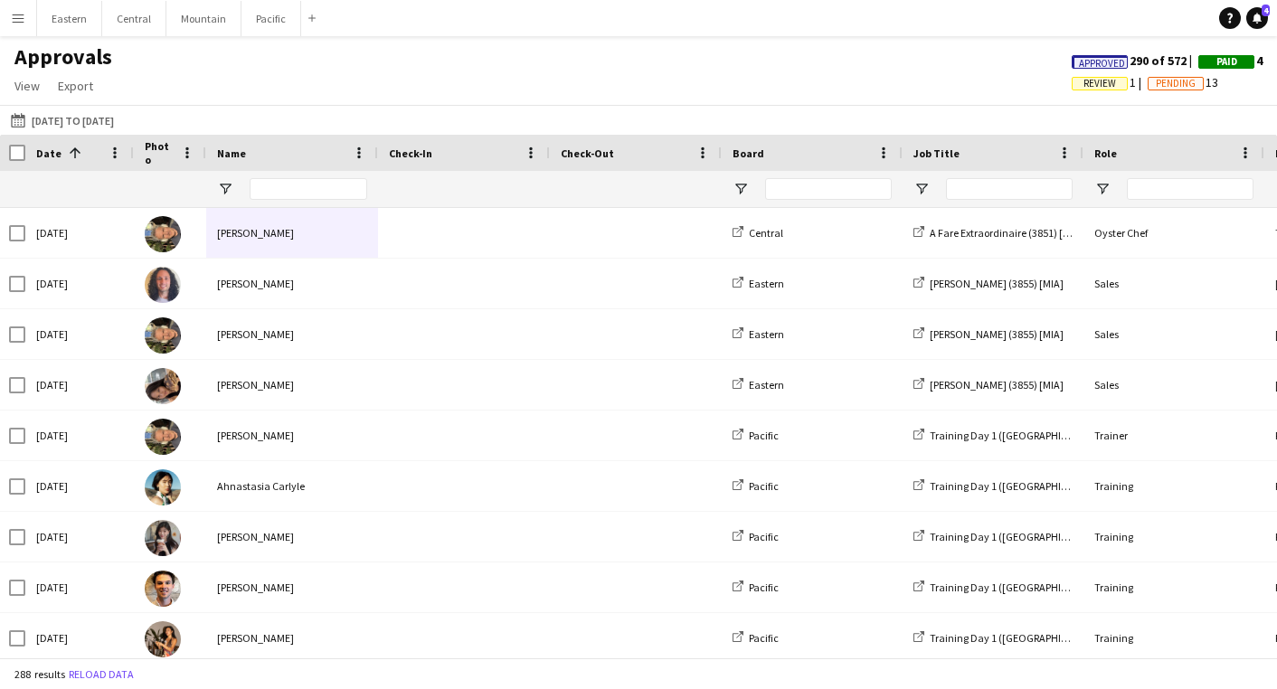
click at [1229, 66] on span "Paid" at bounding box center [1226, 62] width 21 height 12
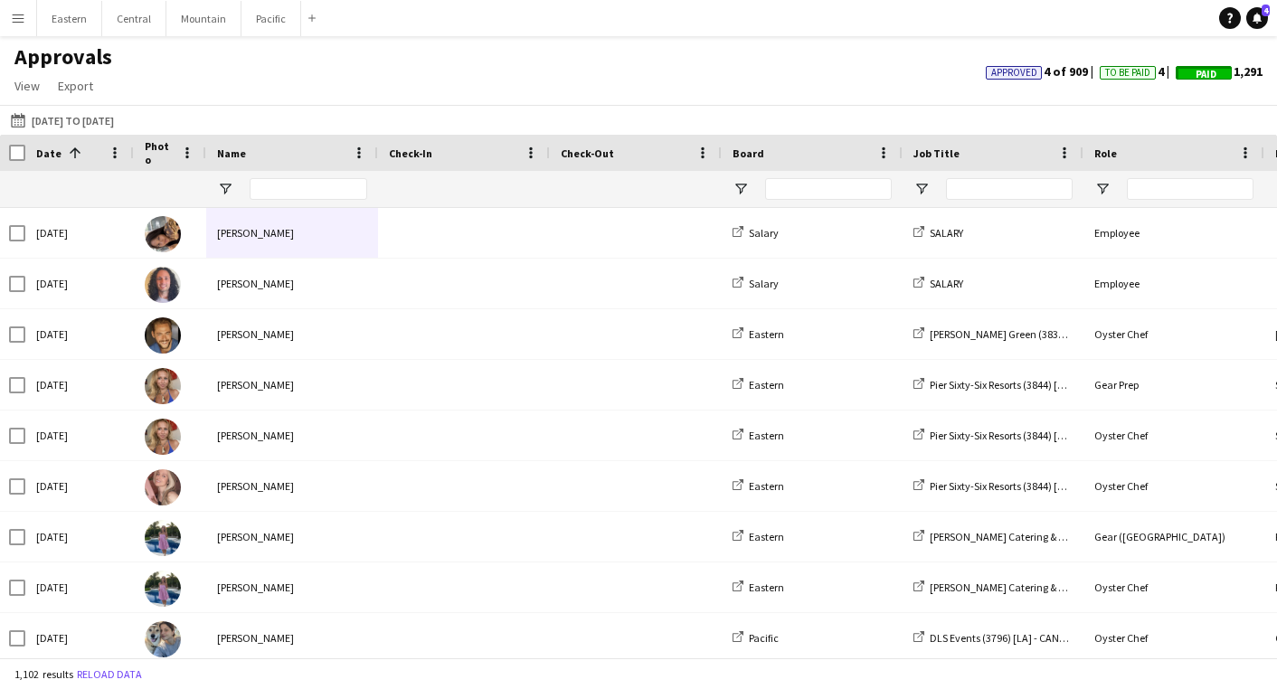
click at [1203, 70] on span "Paid" at bounding box center [1206, 75] width 21 height 12
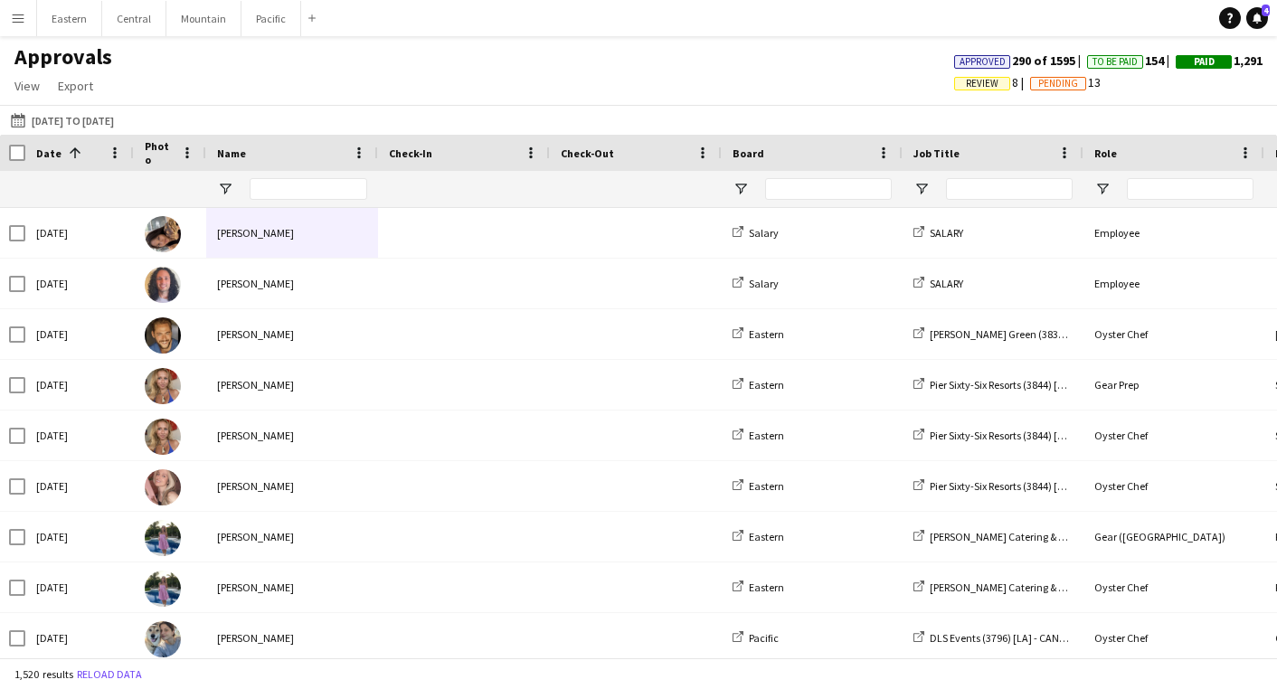
click at [970, 88] on span "Review" at bounding box center [982, 84] width 33 height 12
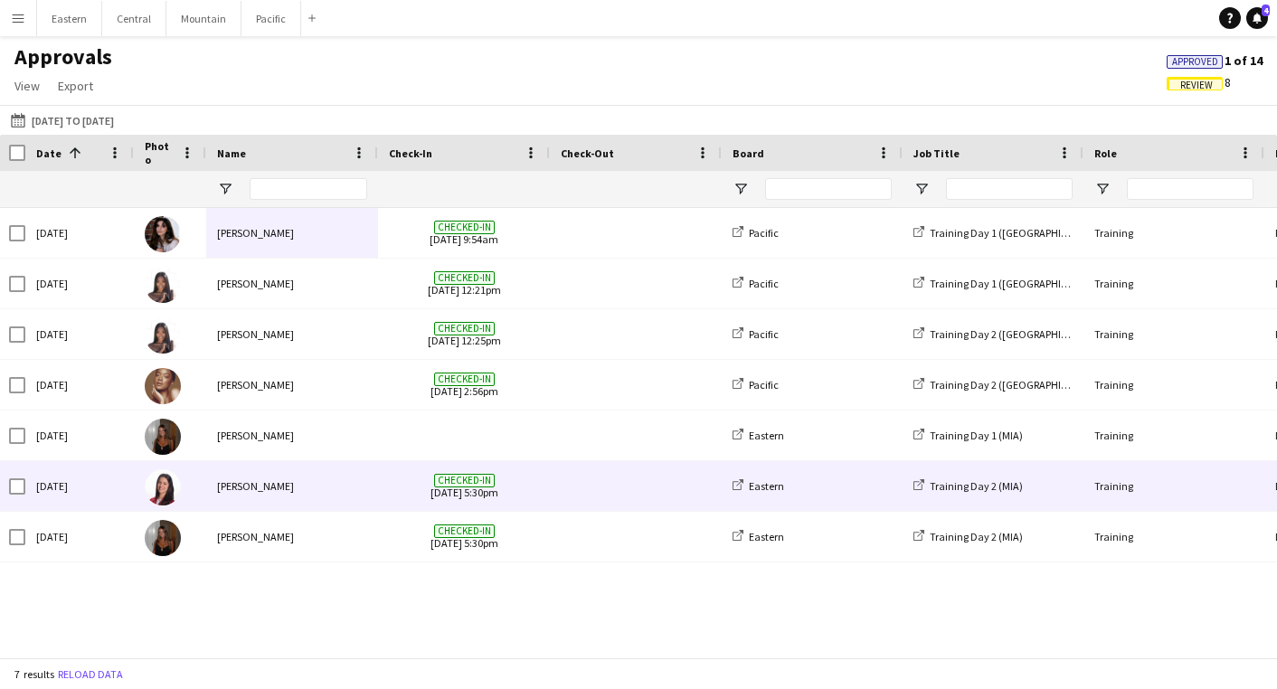
scroll to position [0, 0]
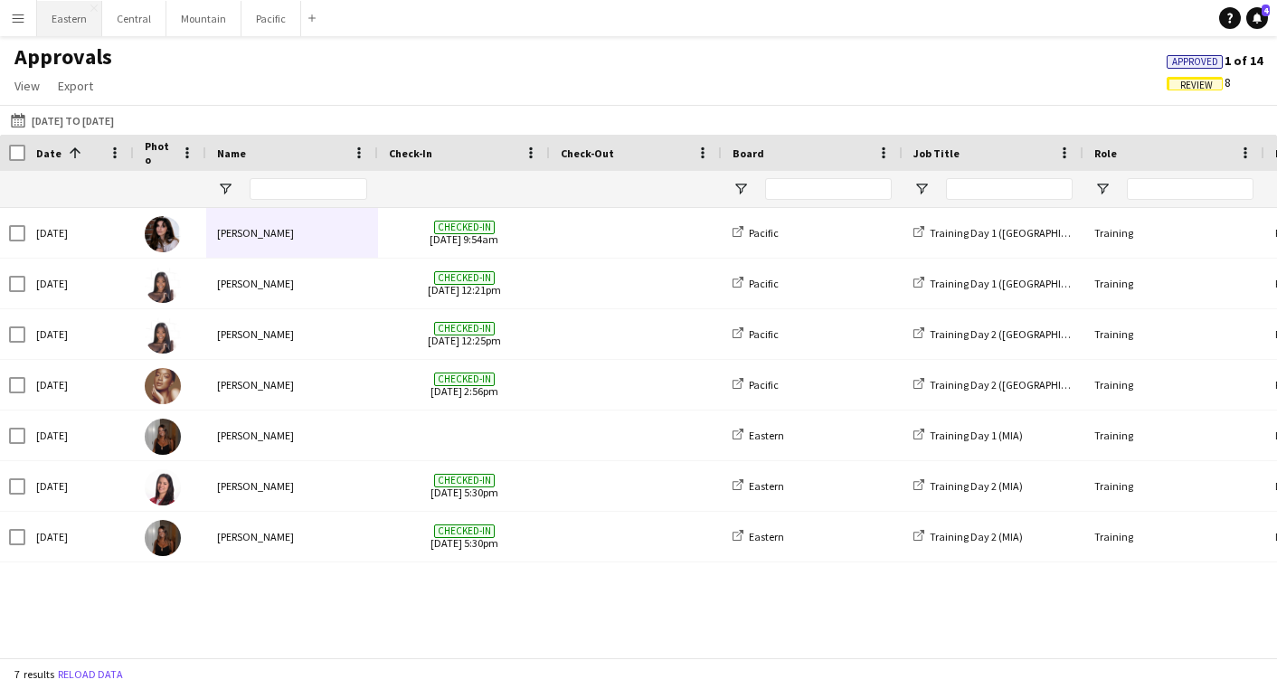
click at [62, 30] on button "Eastern Close" at bounding box center [69, 18] width 65 height 35
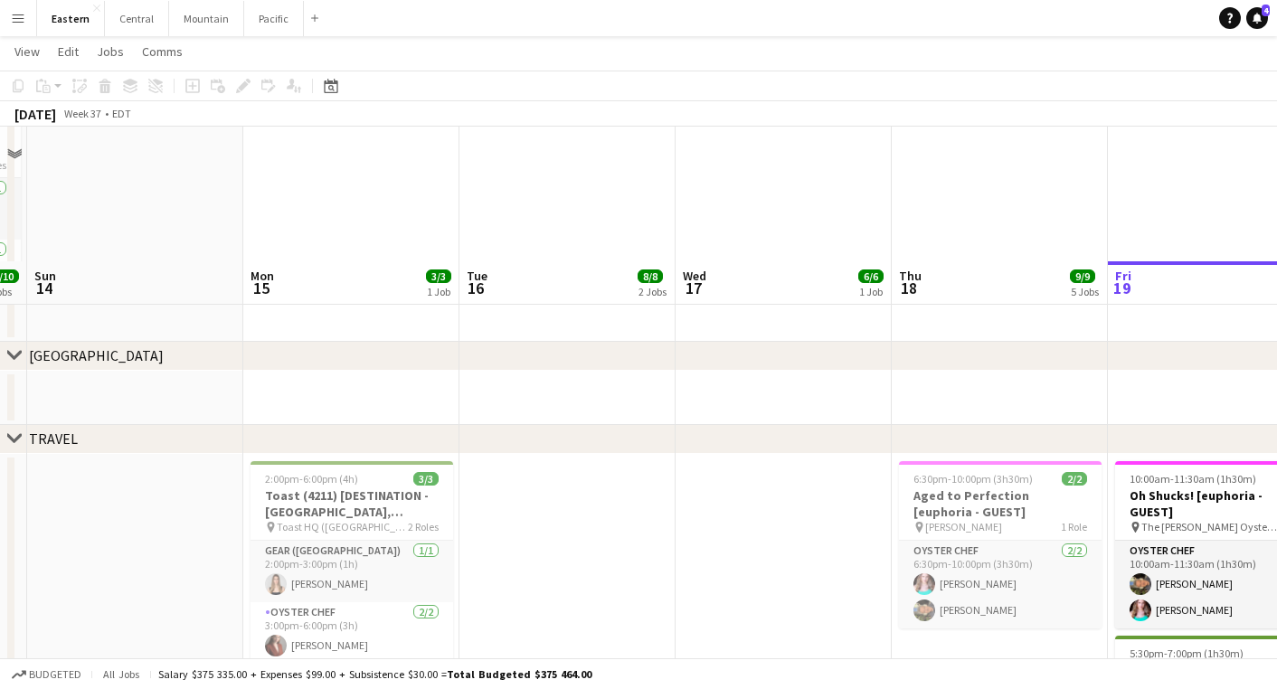
scroll to position [1402, 0]
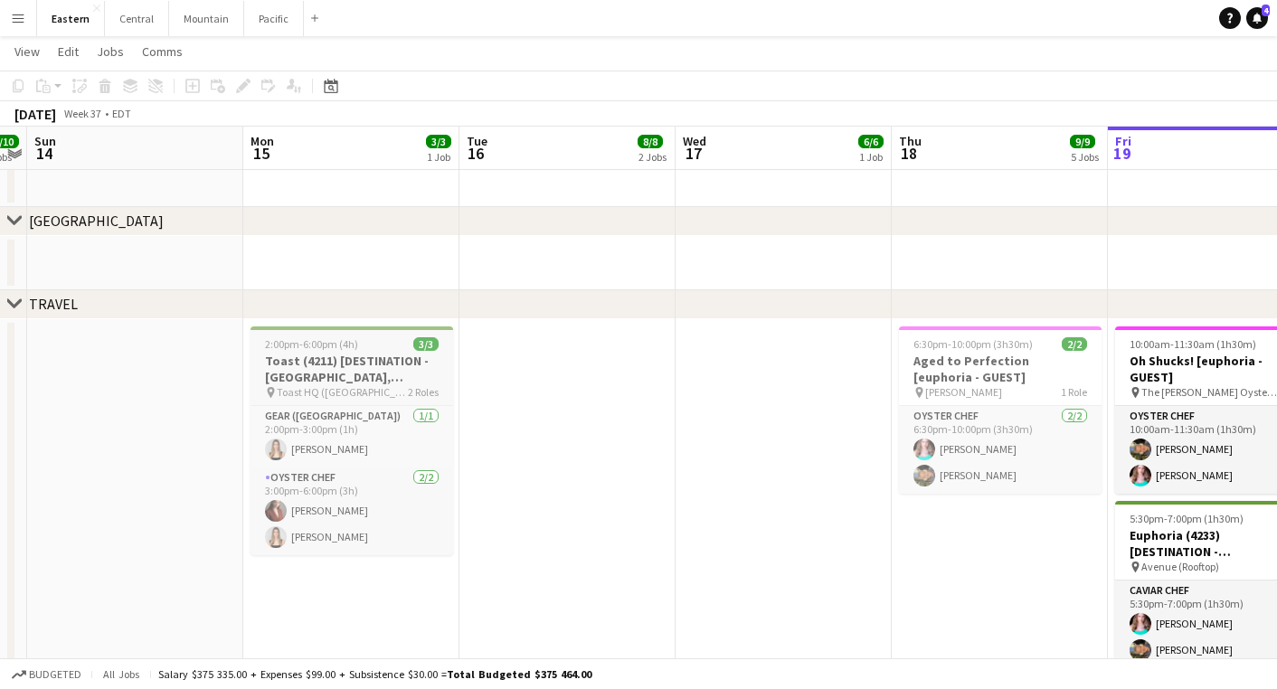
click at [307, 377] on h3 "Toast (4211) [DESTINATION - [GEOGRAPHIC_DATA], [GEOGRAPHIC_DATA]]" at bounding box center [352, 369] width 203 height 33
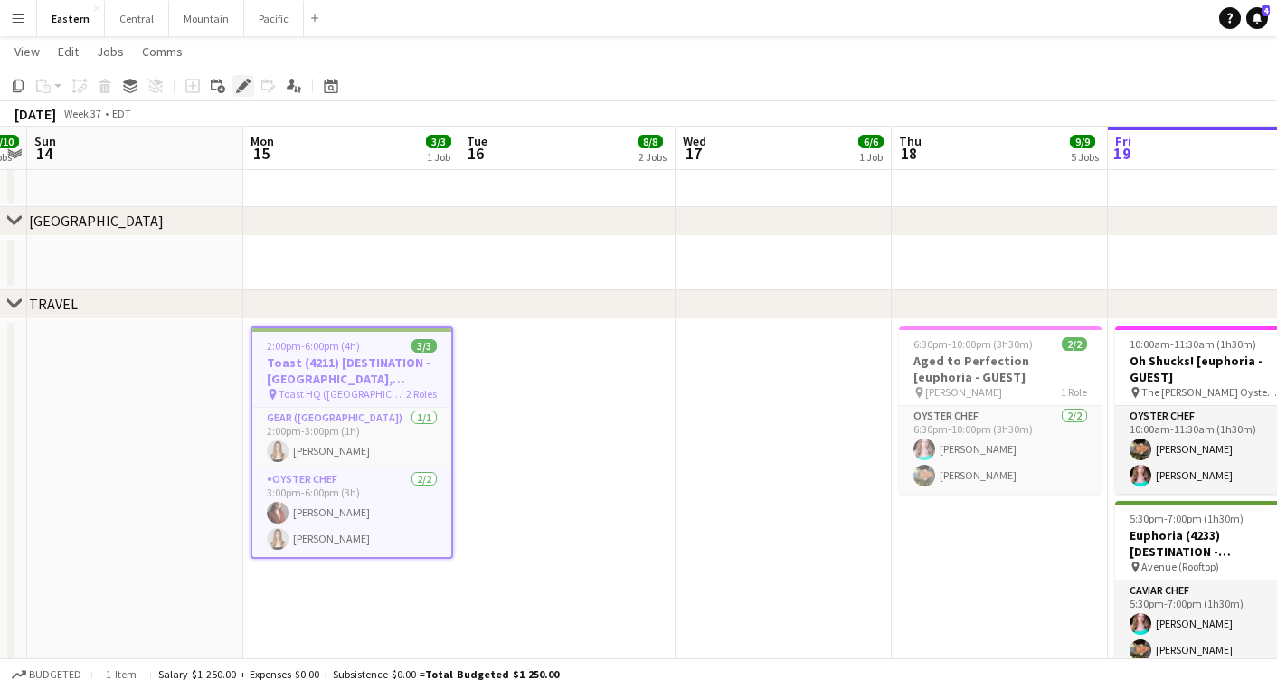
click at [237, 81] on icon "Edit" at bounding box center [243, 86] width 14 height 14
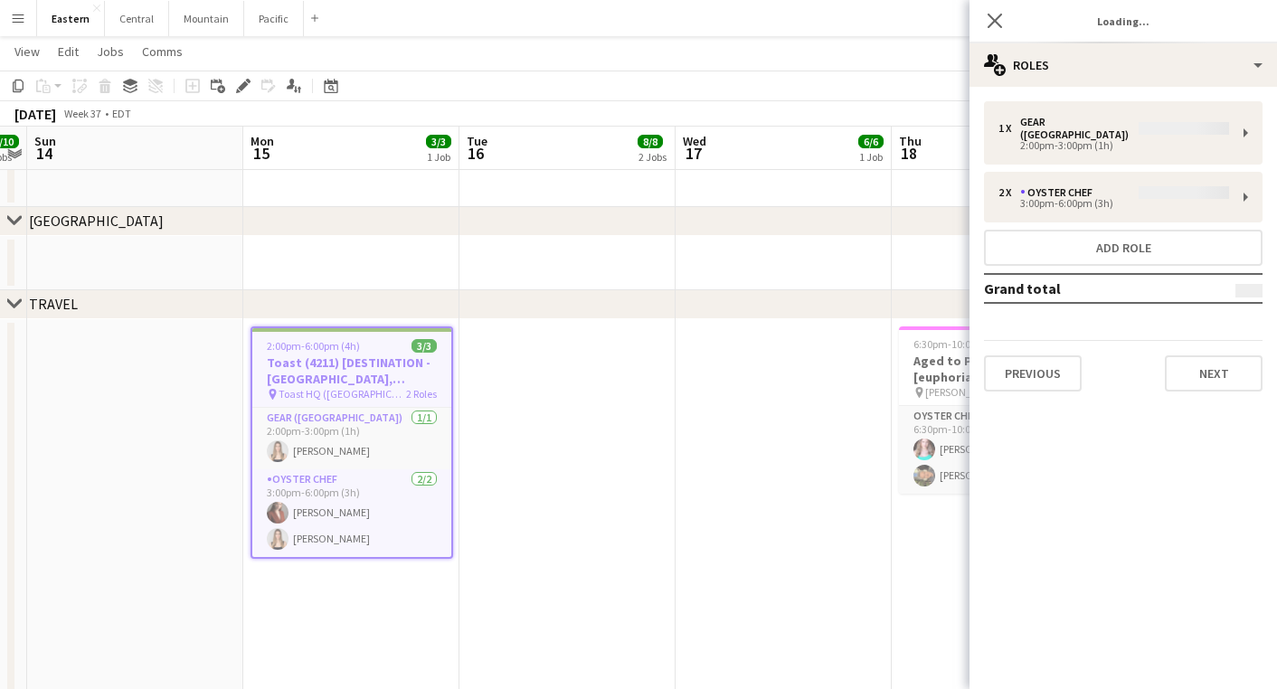
type input "**********"
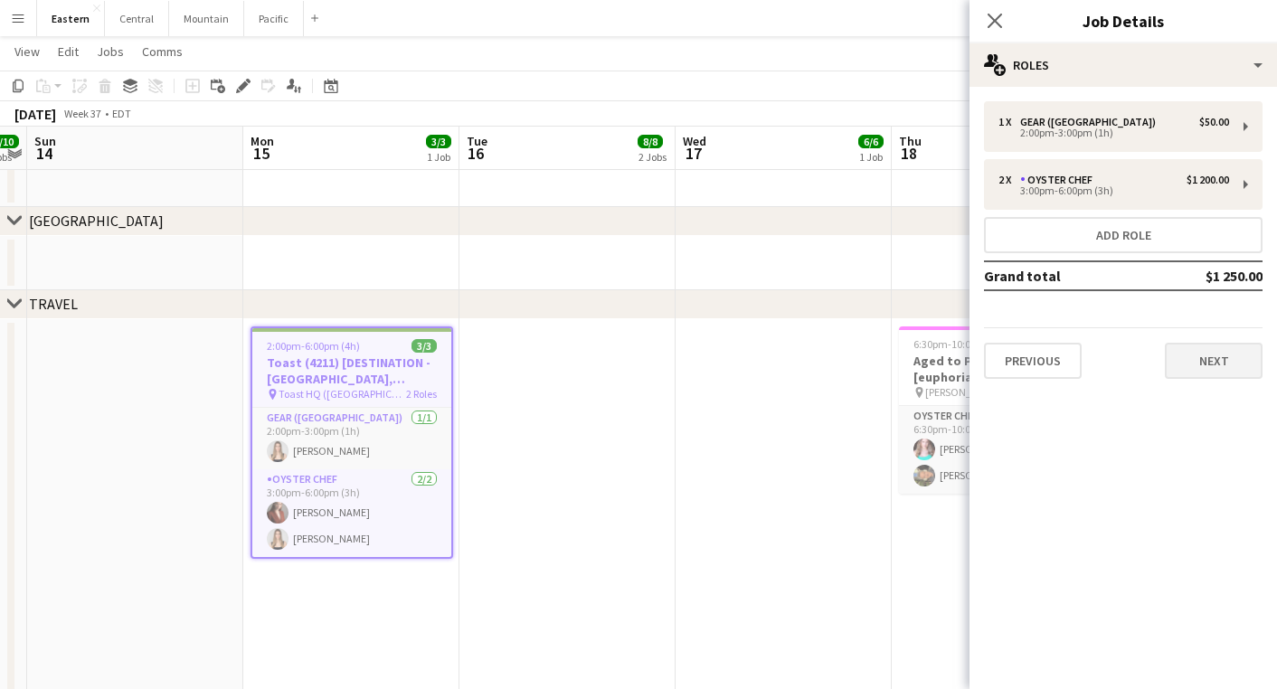
click at [1221, 354] on button "Next" at bounding box center [1214, 361] width 98 height 36
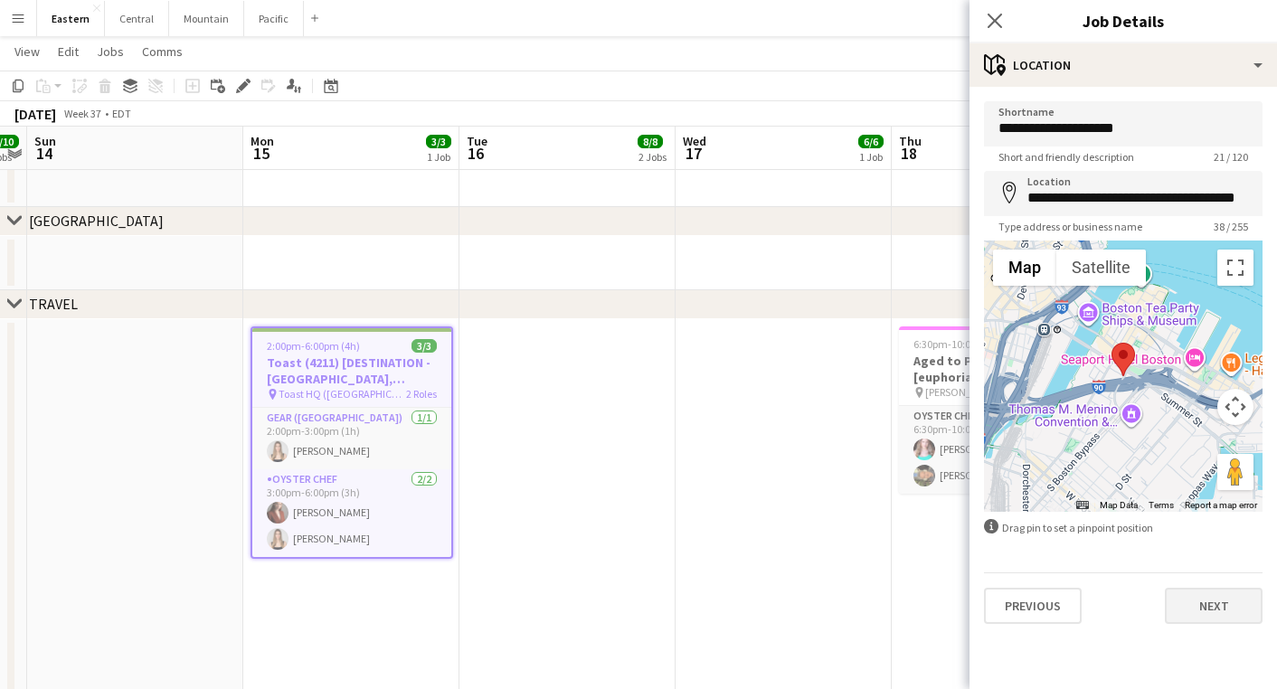
click at [1203, 599] on button "Next" at bounding box center [1214, 606] width 98 height 36
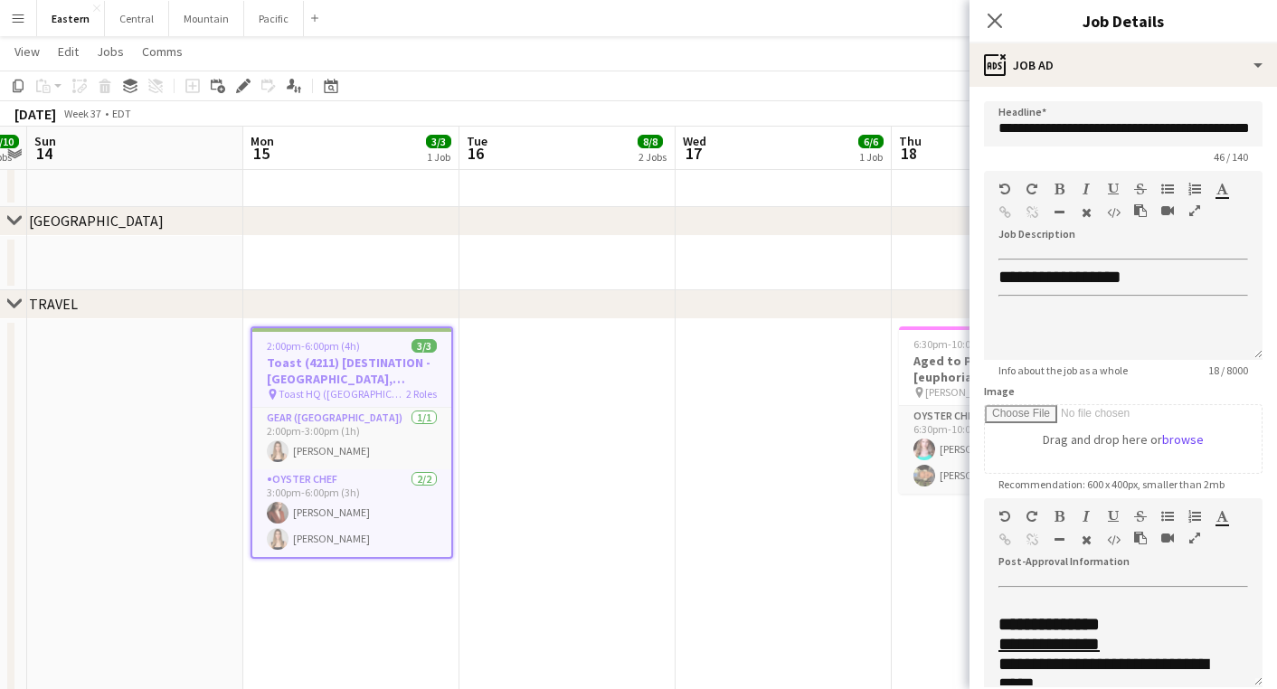
click at [1192, 534] on icon "button" at bounding box center [1194, 538] width 11 height 13
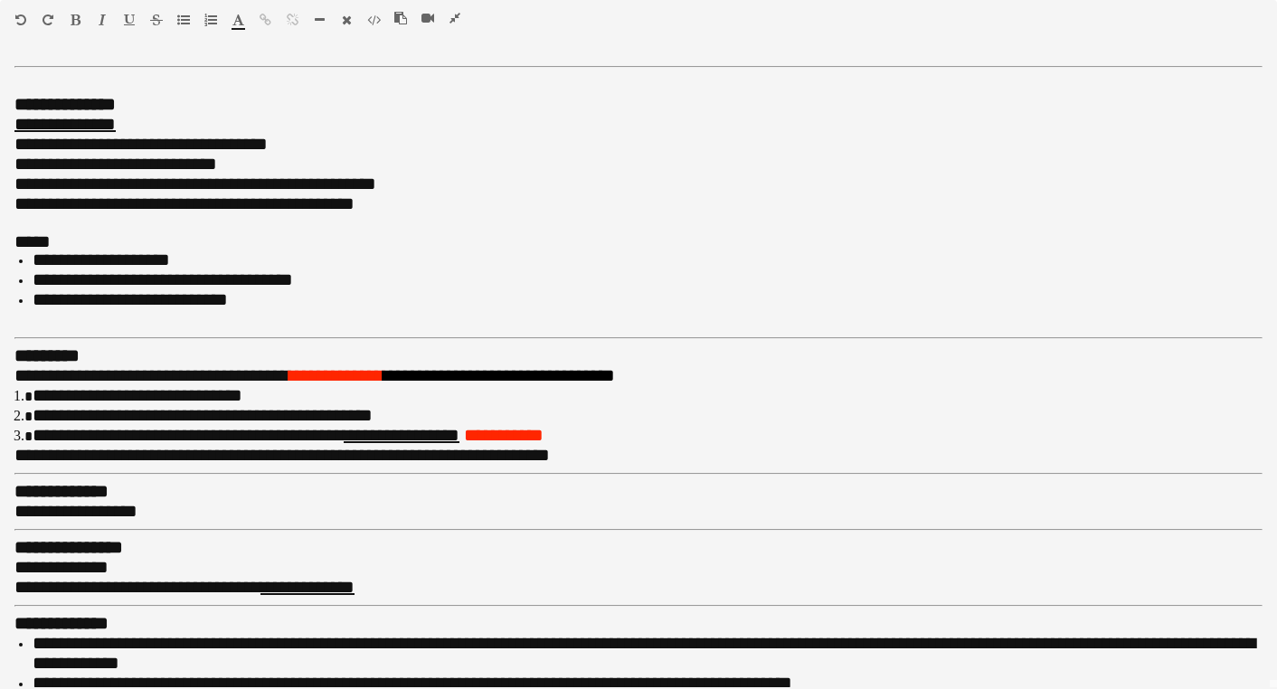
scroll to position [0, 0]
click at [457, 18] on icon "button" at bounding box center [455, 18] width 11 height 13
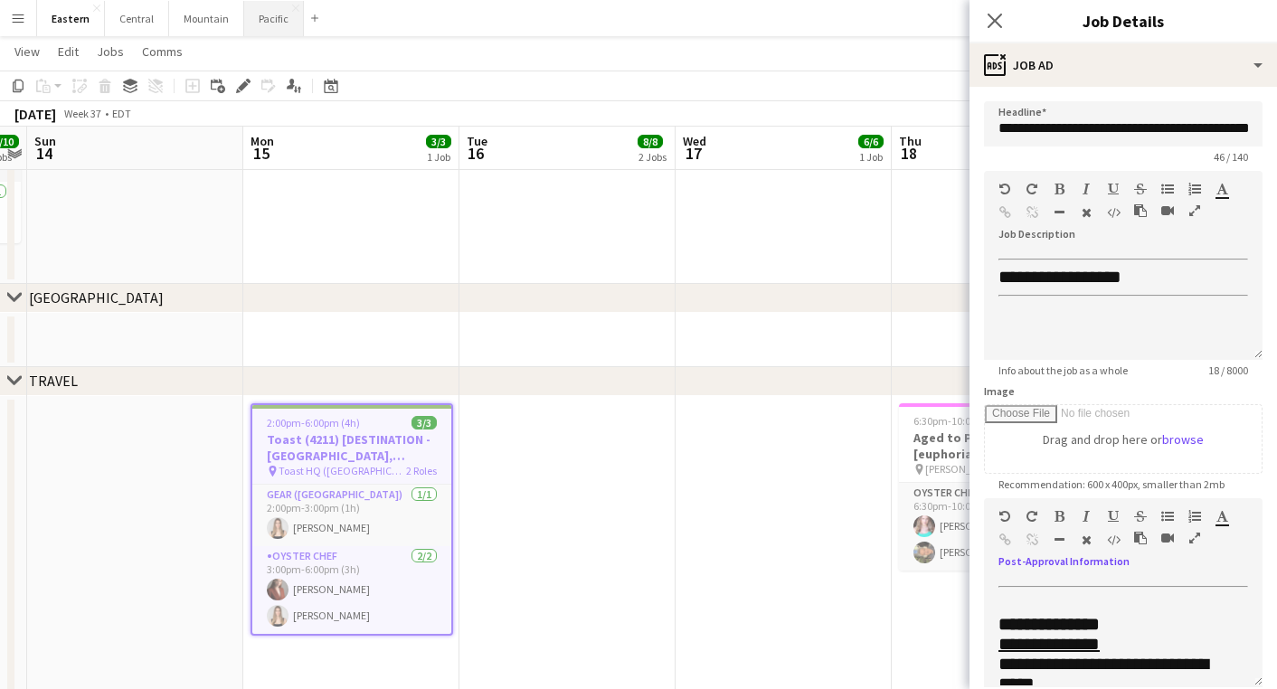
click at [265, 33] on button "Pacific Close" at bounding box center [274, 18] width 60 height 35
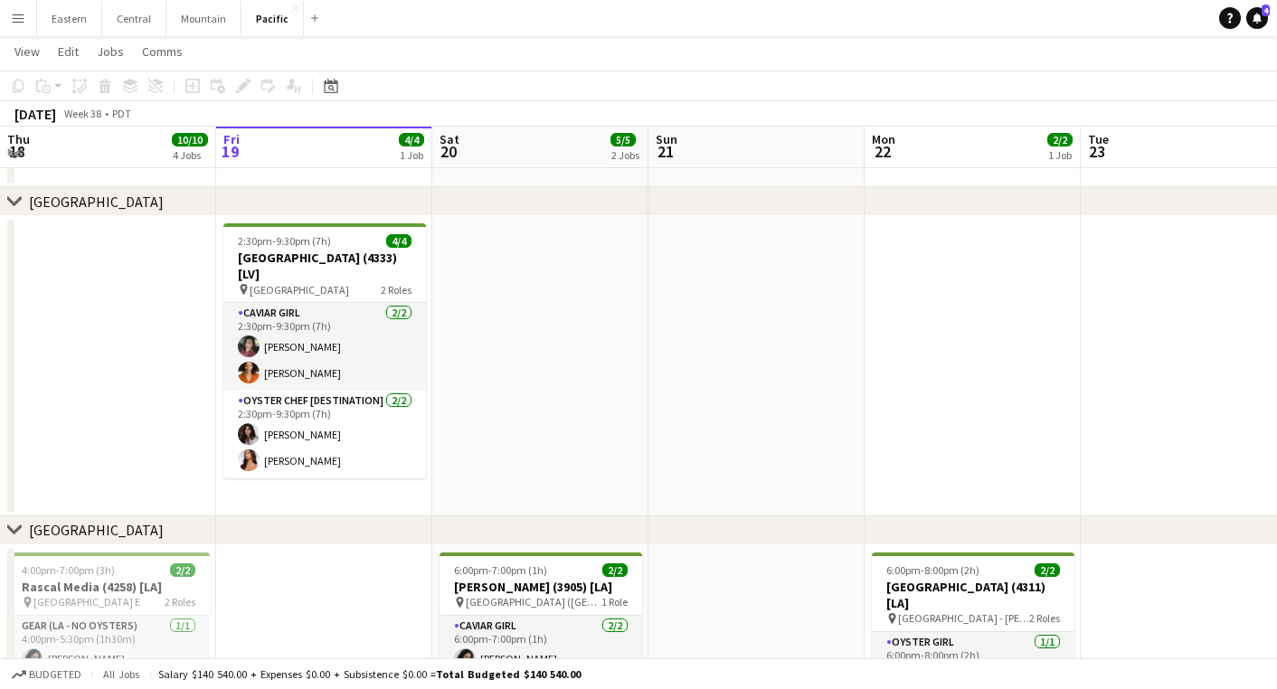
scroll to position [68, 0]
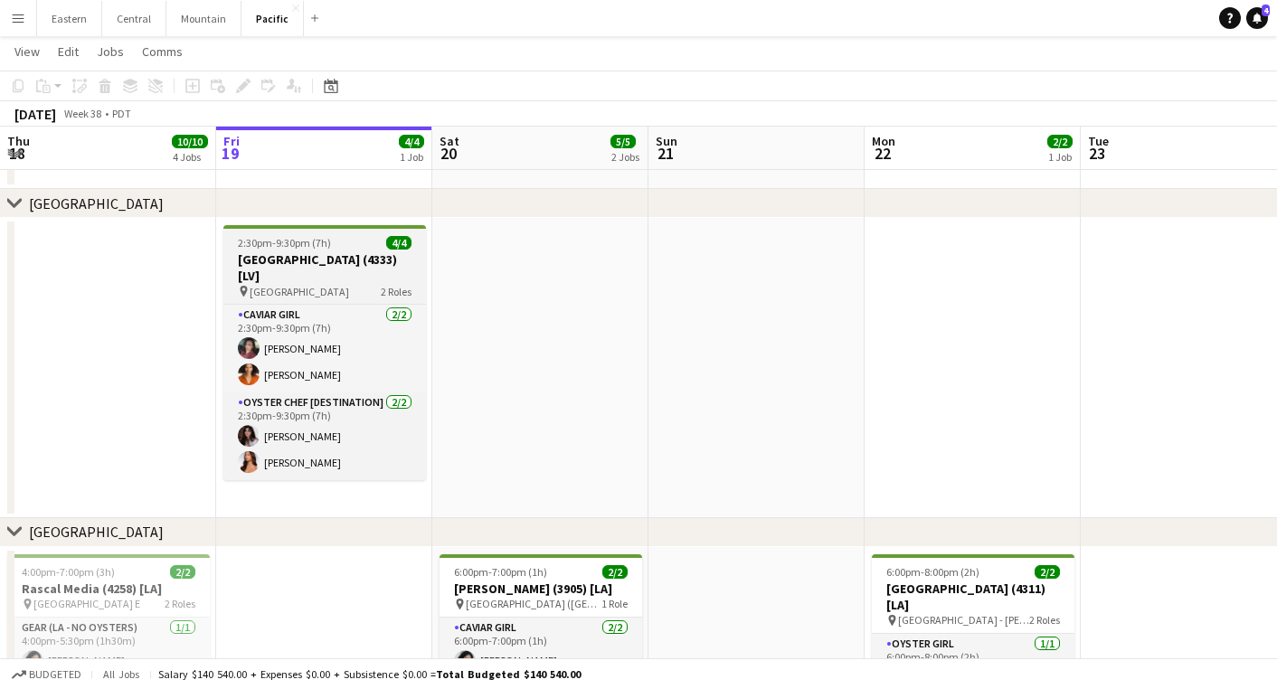
click at [274, 238] on span "2:30pm-9:30pm (7h)" at bounding box center [284, 243] width 93 height 14
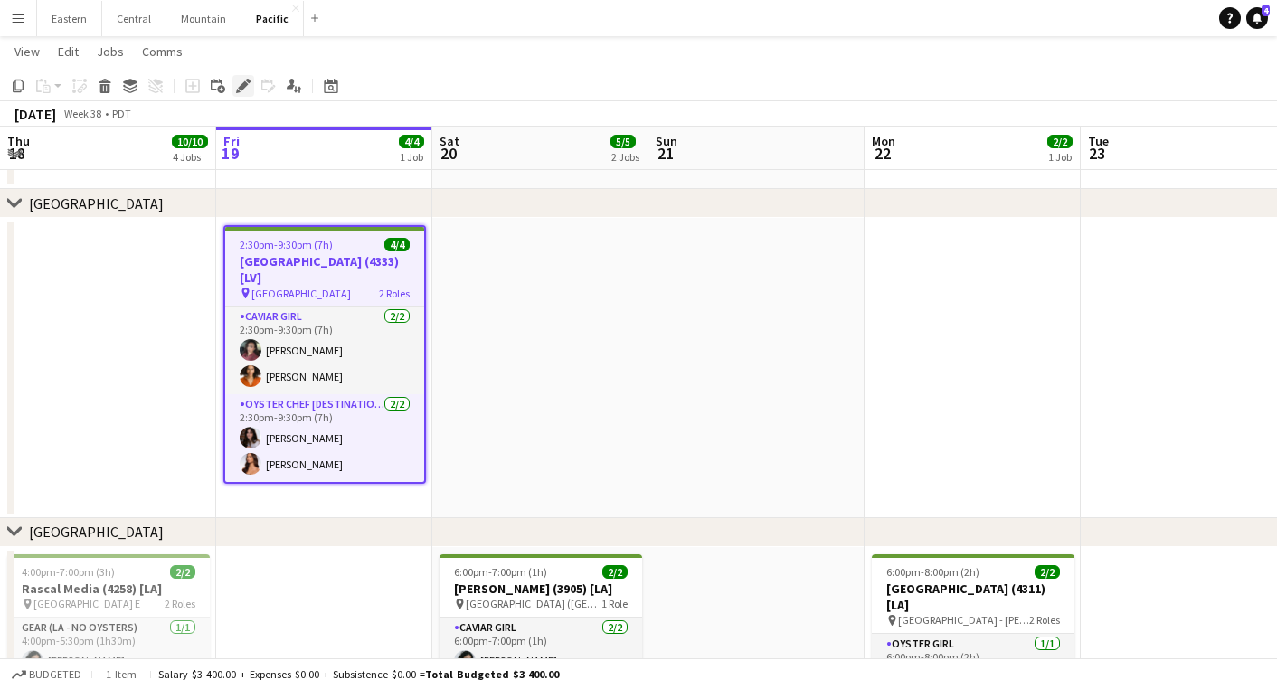
click at [242, 89] on icon at bounding box center [243, 86] width 10 height 10
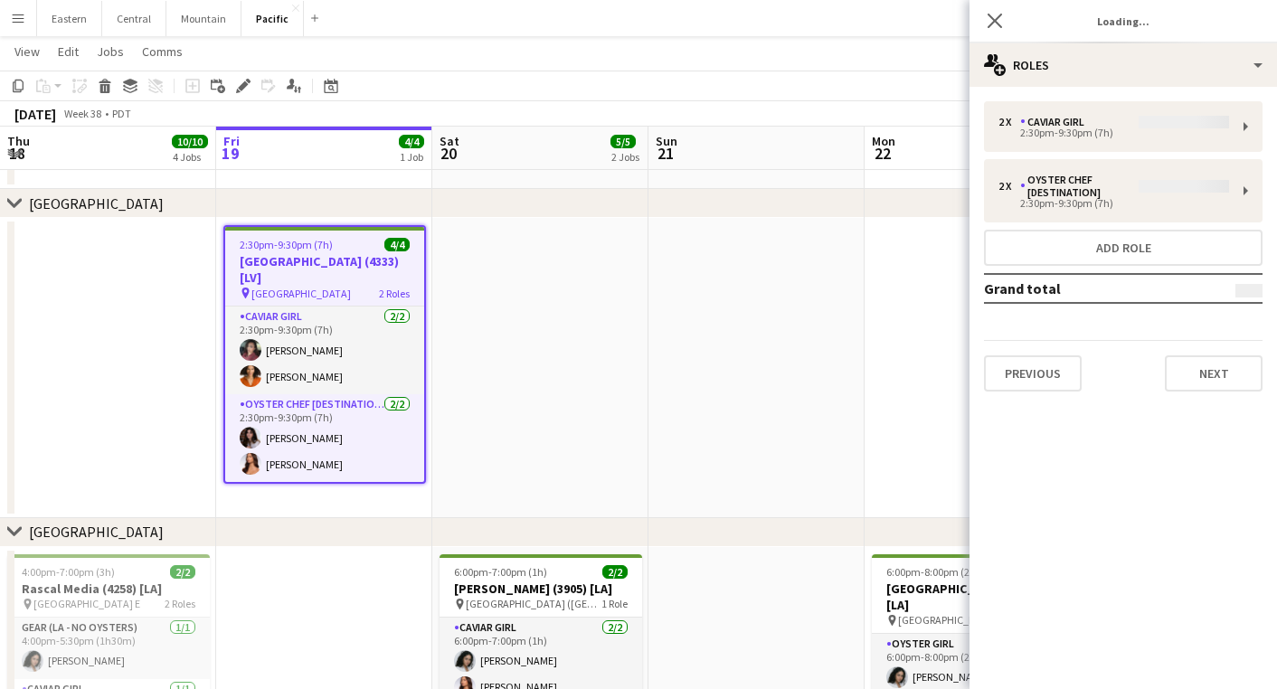
type input "**********"
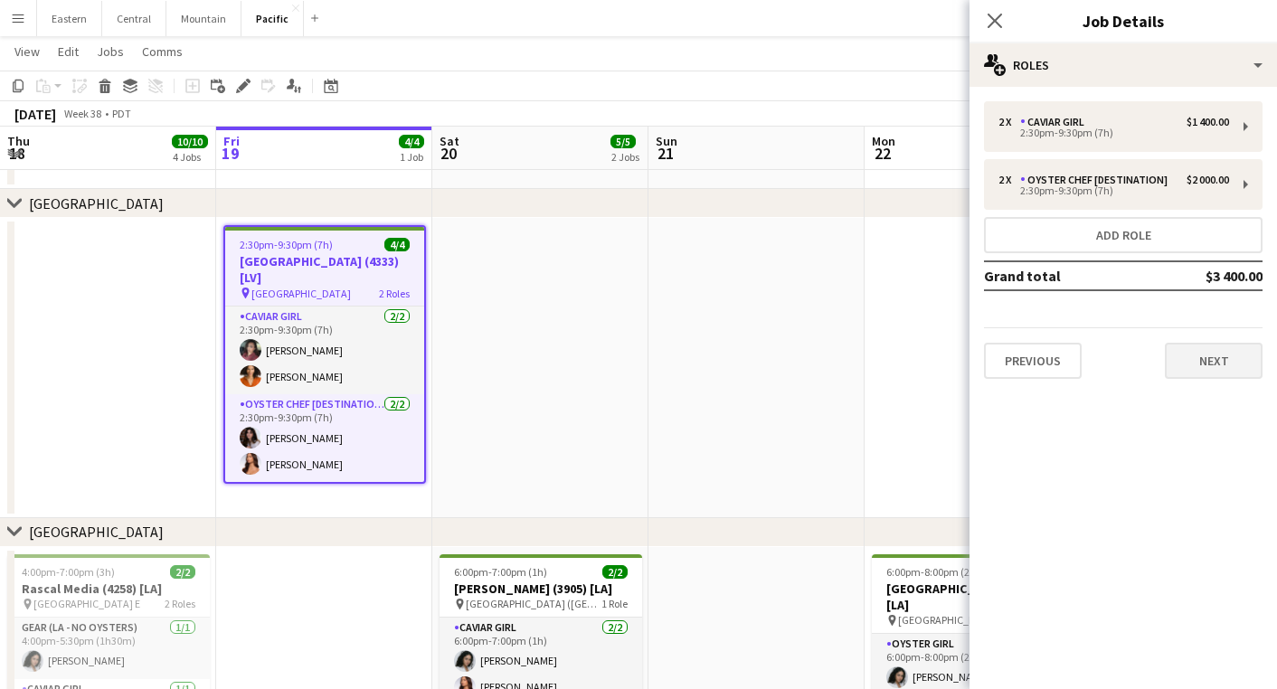
click at [1228, 348] on button "Next" at bounding box center [1214, 361] width 98 height 36
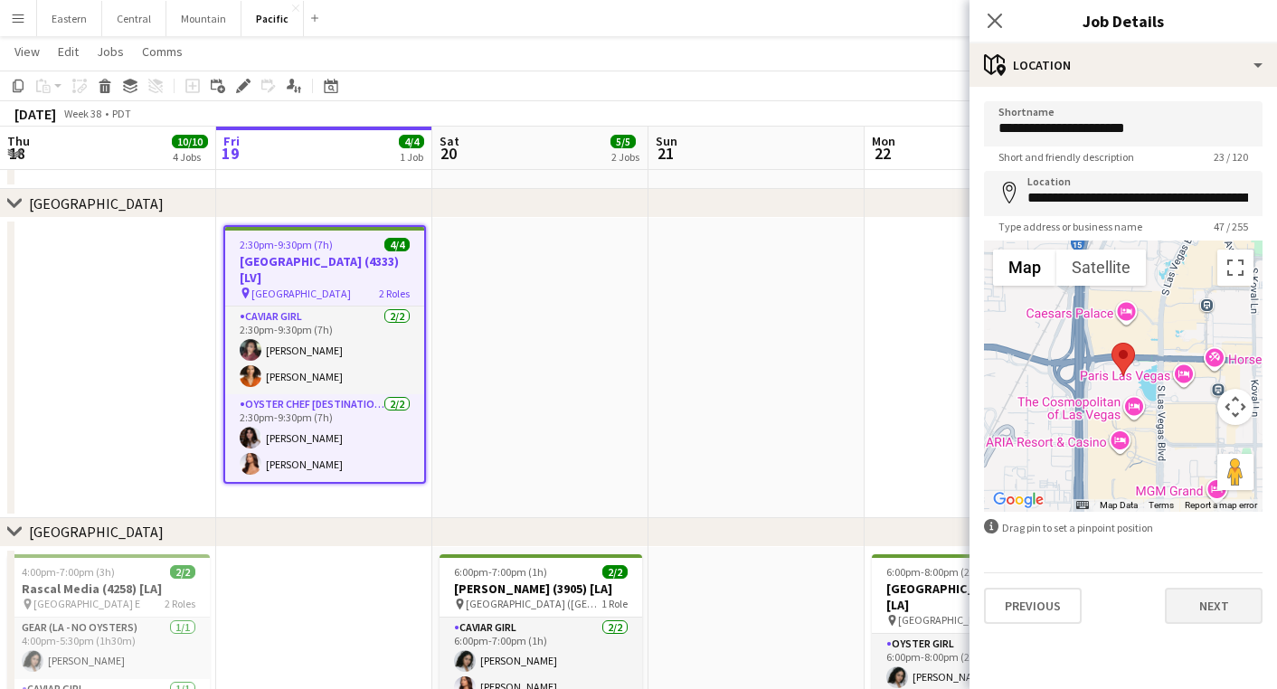
click at [1225, 617] on button "Next" at bounding box center [1214, 606] width 98 height 36
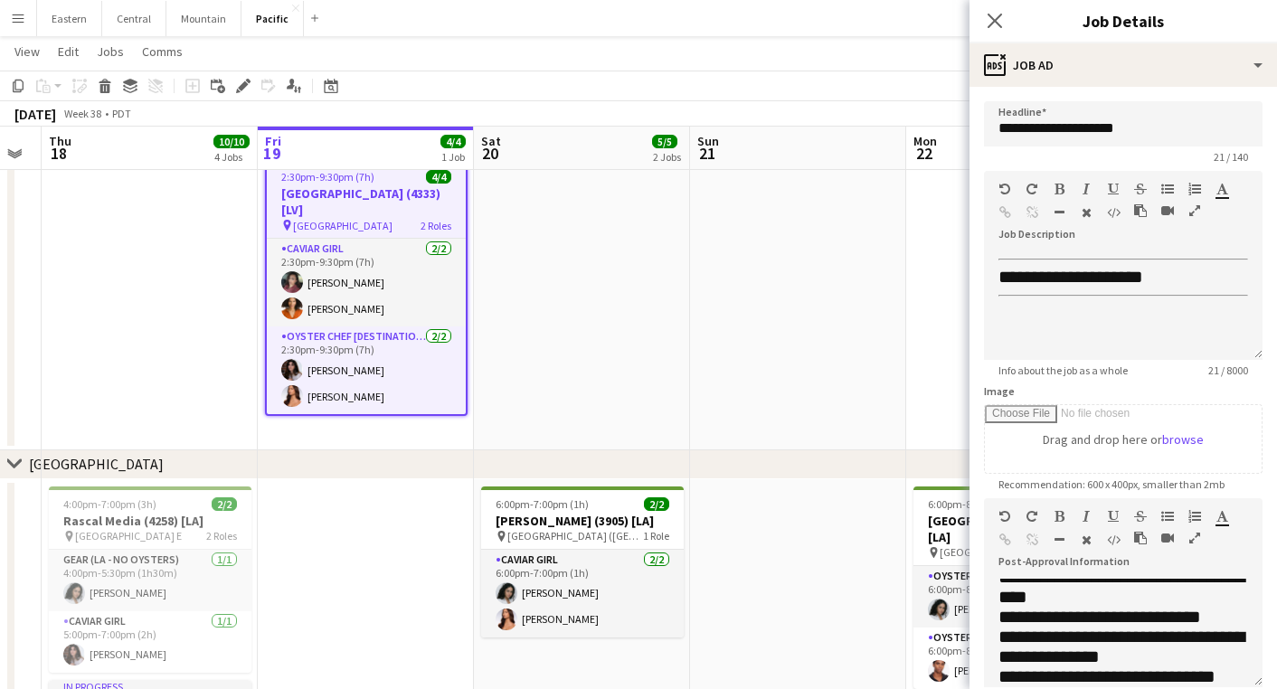
scroll to position [0, 388]
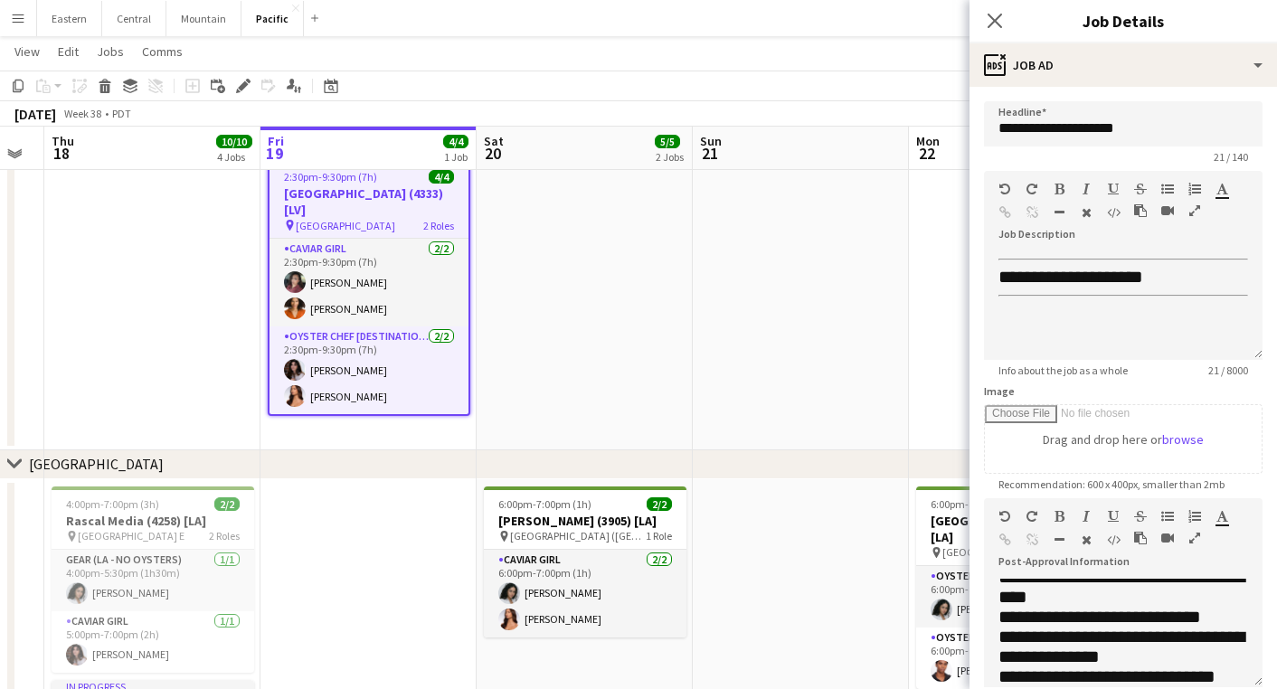
click at [535, 296] on app-date-cell at bounding box center [585, 300] width 216 height 300
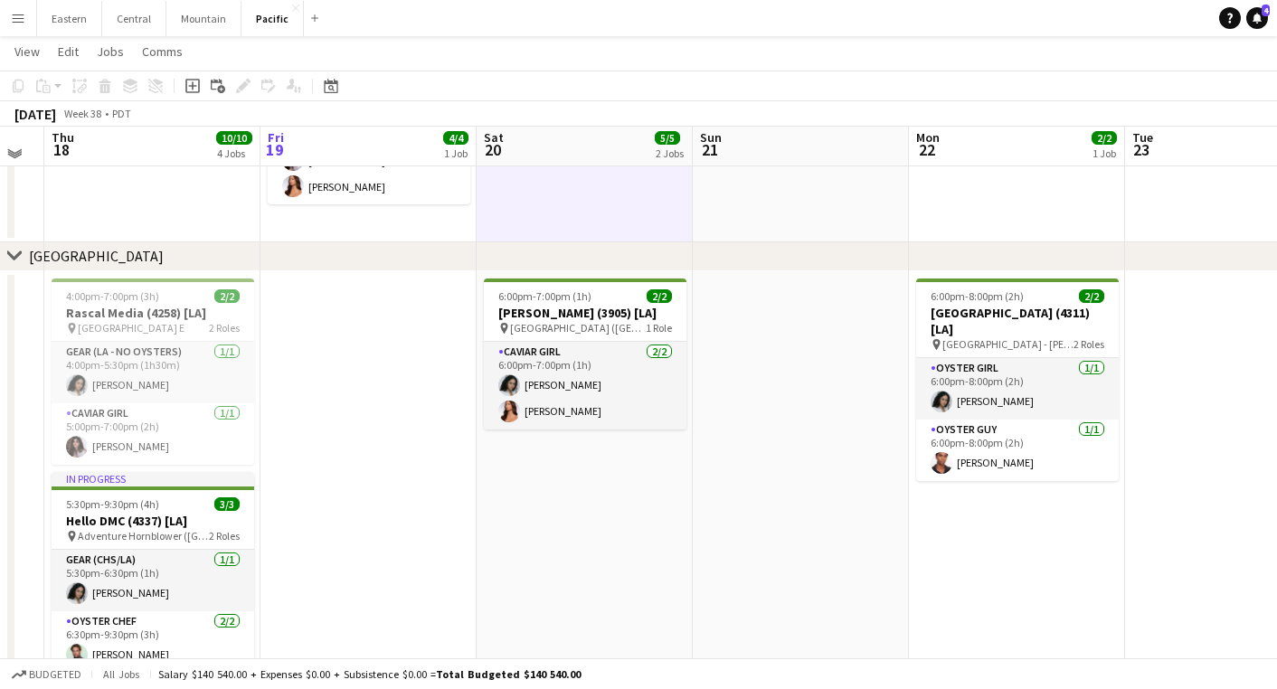
scroll to position [340, 0]
